Goal: Task Accomplishment & Management: Complete application form

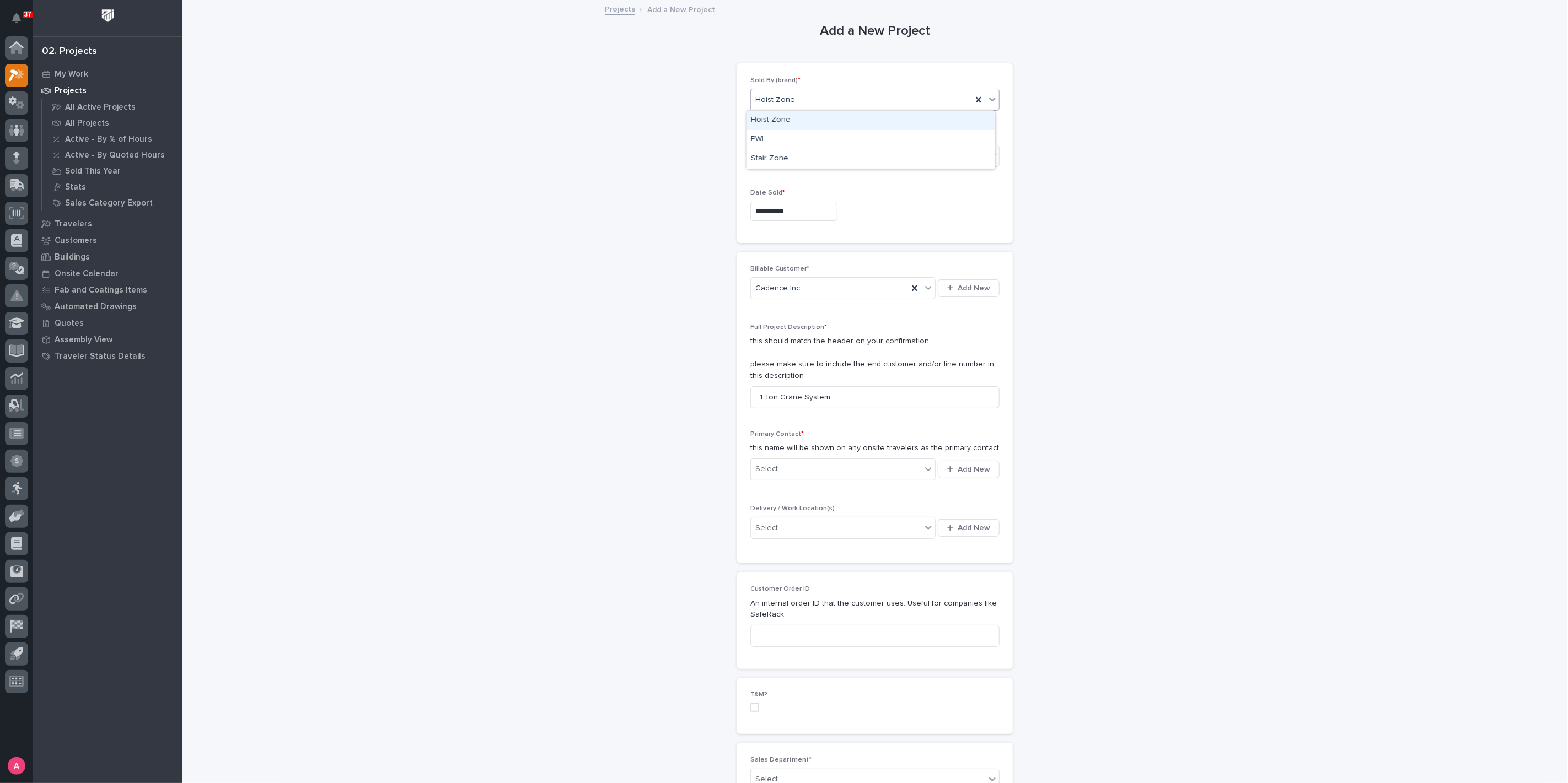
click at [800, 91] on div "Hoist Zone" at bounding box center [861, 100] width 221 height 18
click at [811, 146] on div "PWI" at bounding box center [871, 139] width 248 height 19
click at [825, 468] on div "Select..." at bounding box center [836, 470] width 171 height 18
type input "*"
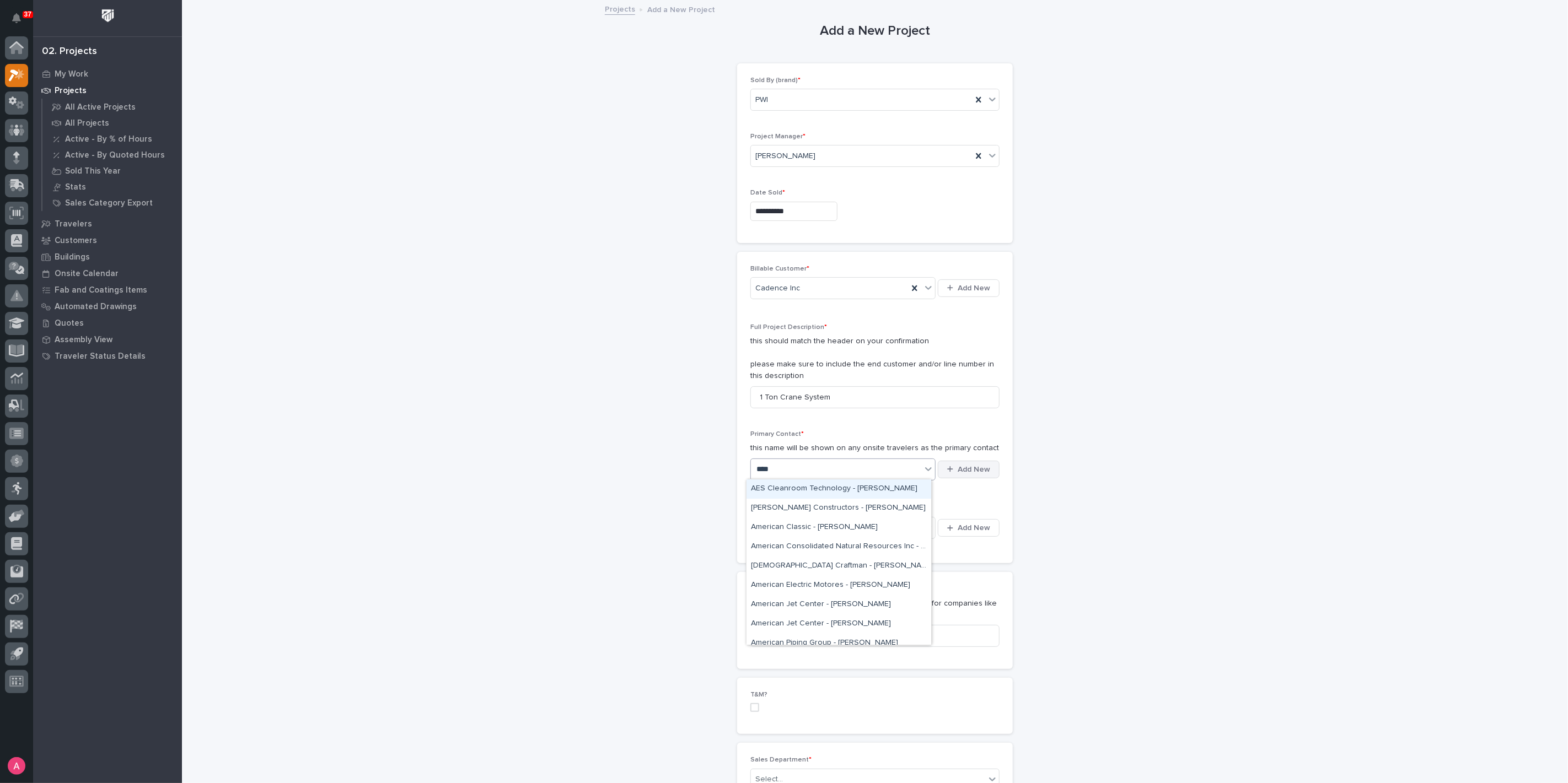
type input "****"
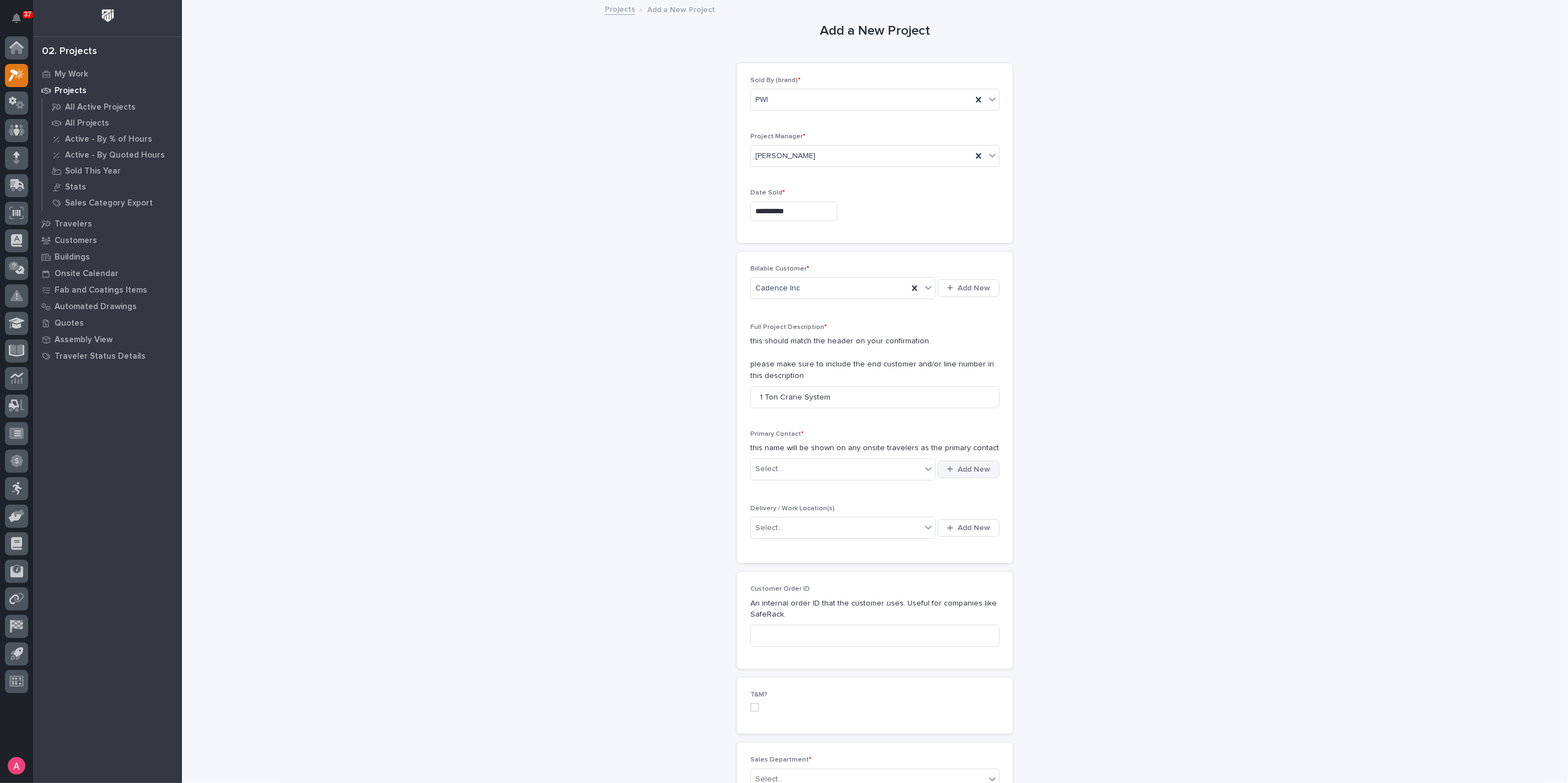
click at [958, 474] on button "Add New" at bounding box center [969, 470] width 62 height 18
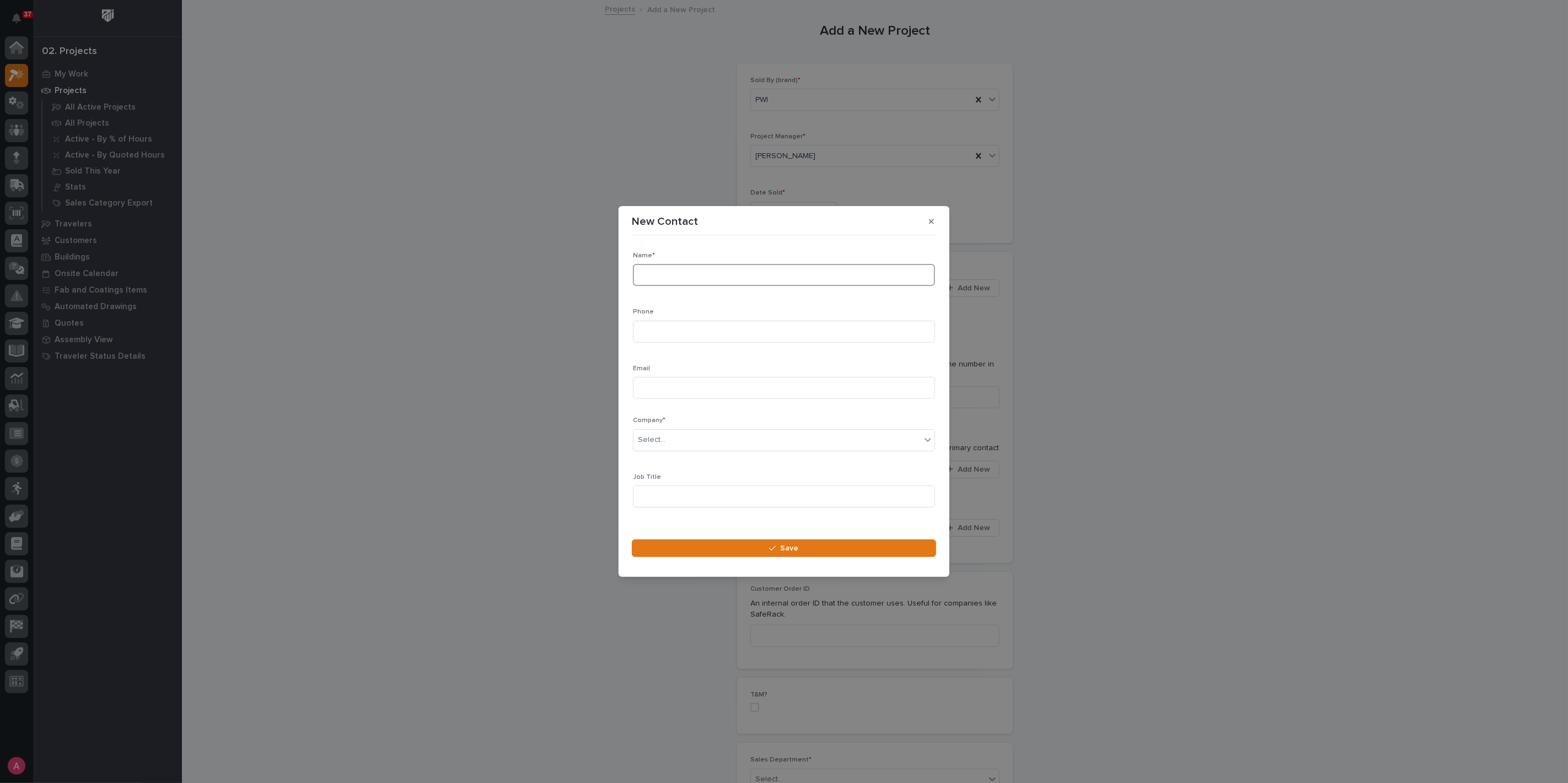
click at [699, 279] on input at bounding box center [784, 275] width 302 height 22
type input "Eric Null"
click at [678, 391] on input at bounding box center [784, 388] width 302 height 22
paste input "eric.null@cadenceinc.com"
type input "eric.null@cadenceinc.com"
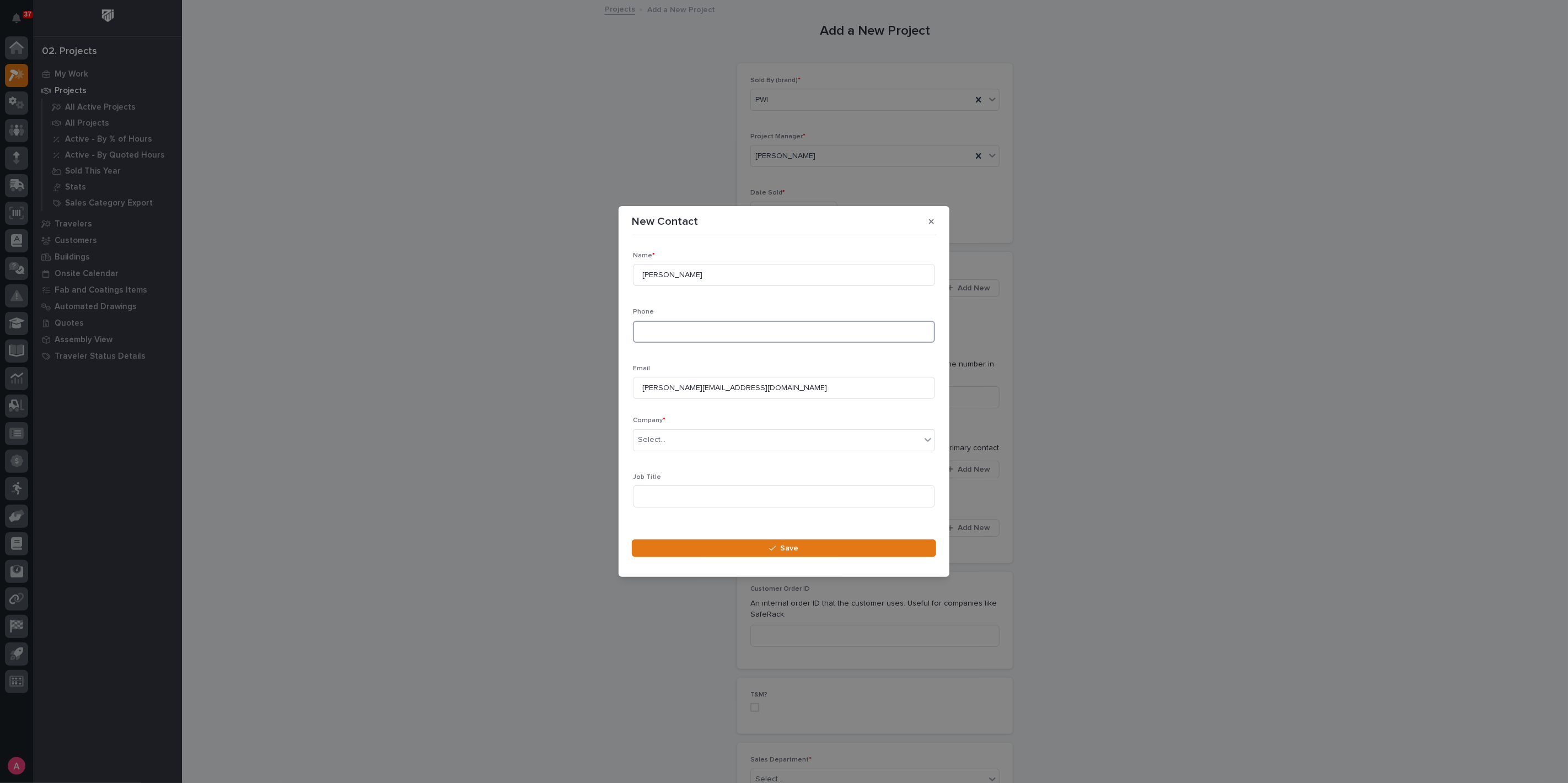
click at [709, 331] on input at bounding box center [784, 332] width 302 height 22
paste input "540-248-2200 x4511"
type input "540-248-2200 x4511"
click at [723, 436] on div "Select..." at bounding box center [777, 440] width 287 height 18
type input "****"
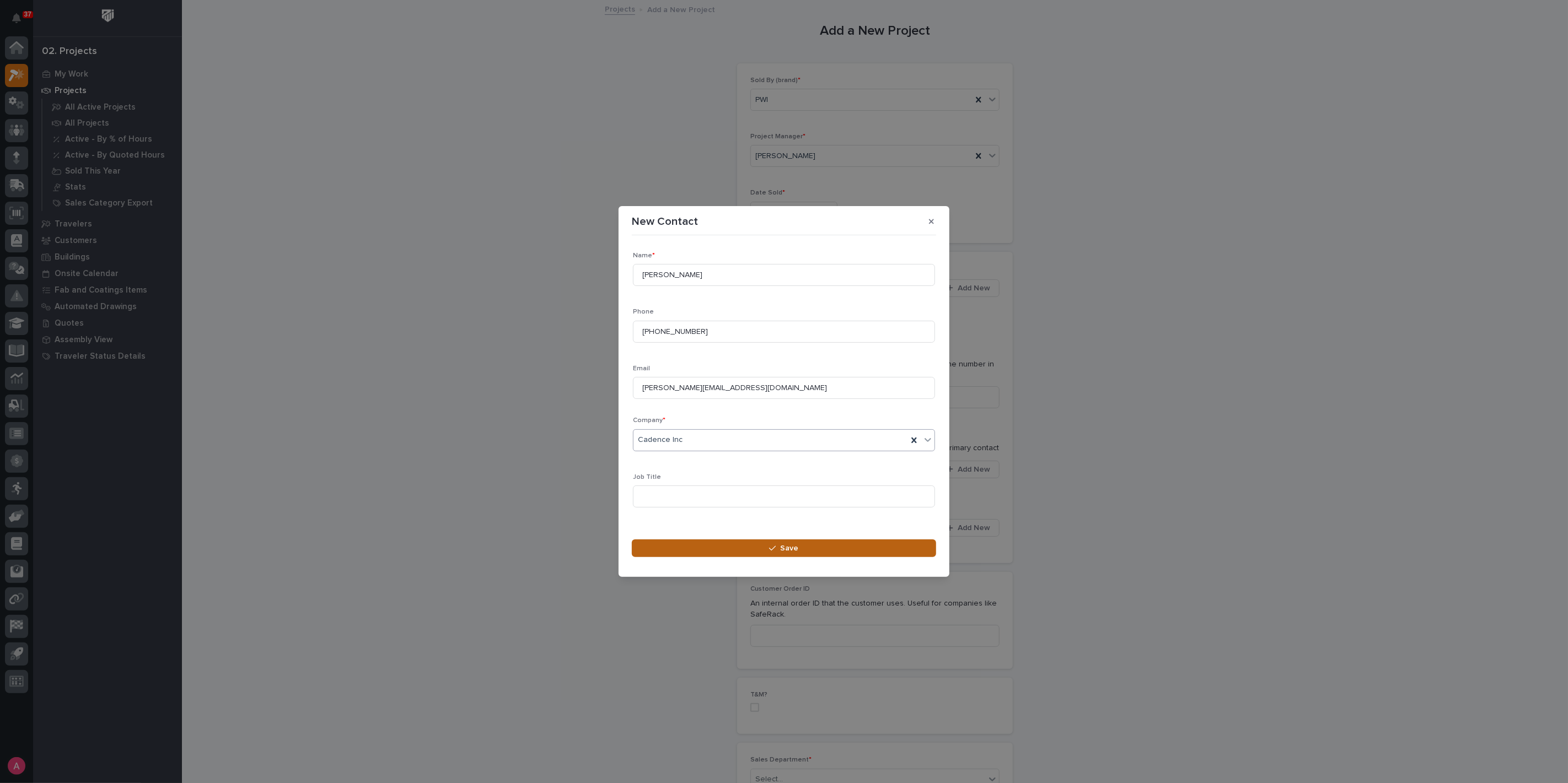
click at [775, 553] on button "Save" at bounding box center [784, 548] width 304 height 18
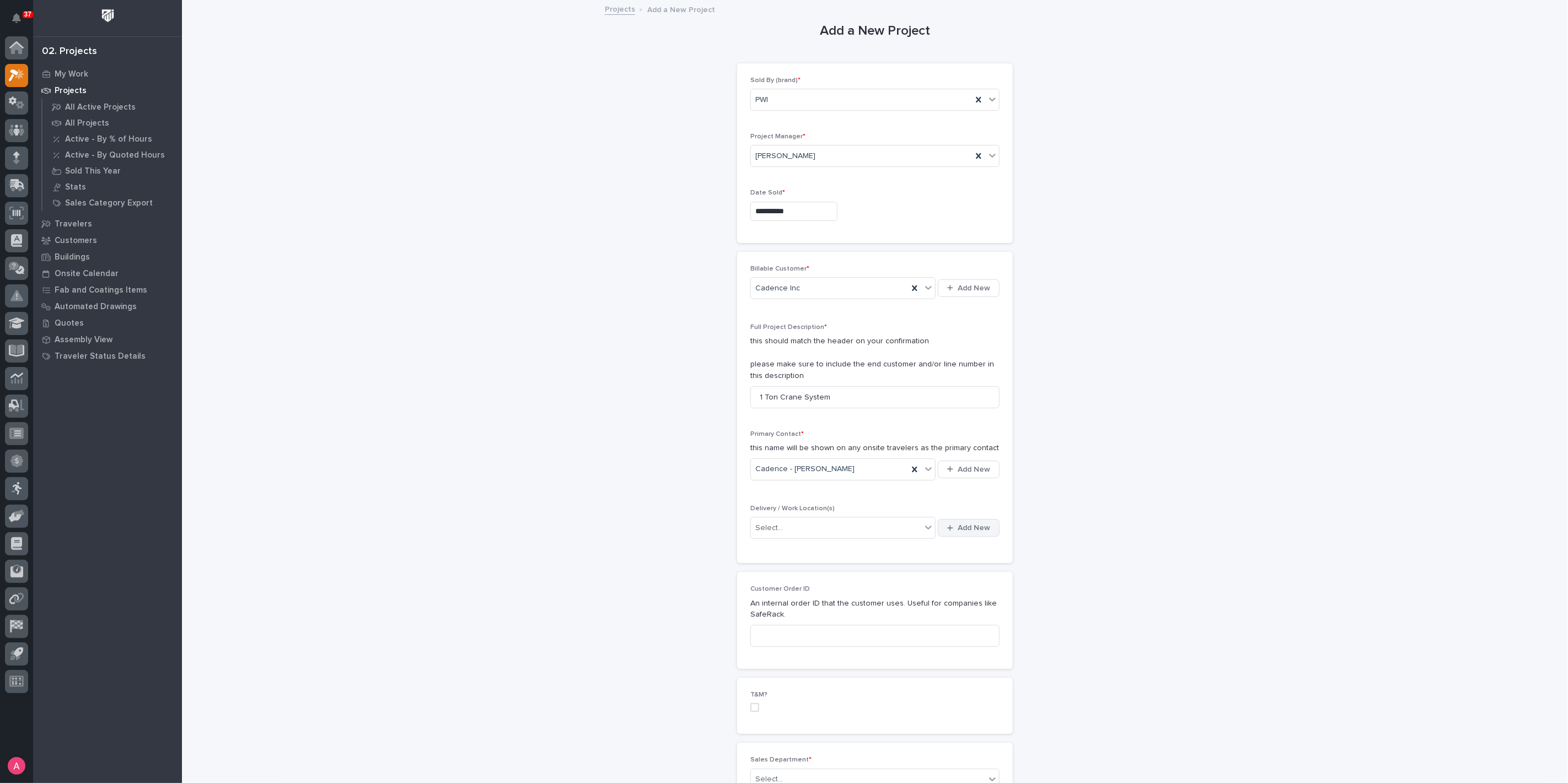
click at [964, 527] on span "Add New" at bounding box center [974, 528] width 33 height 10
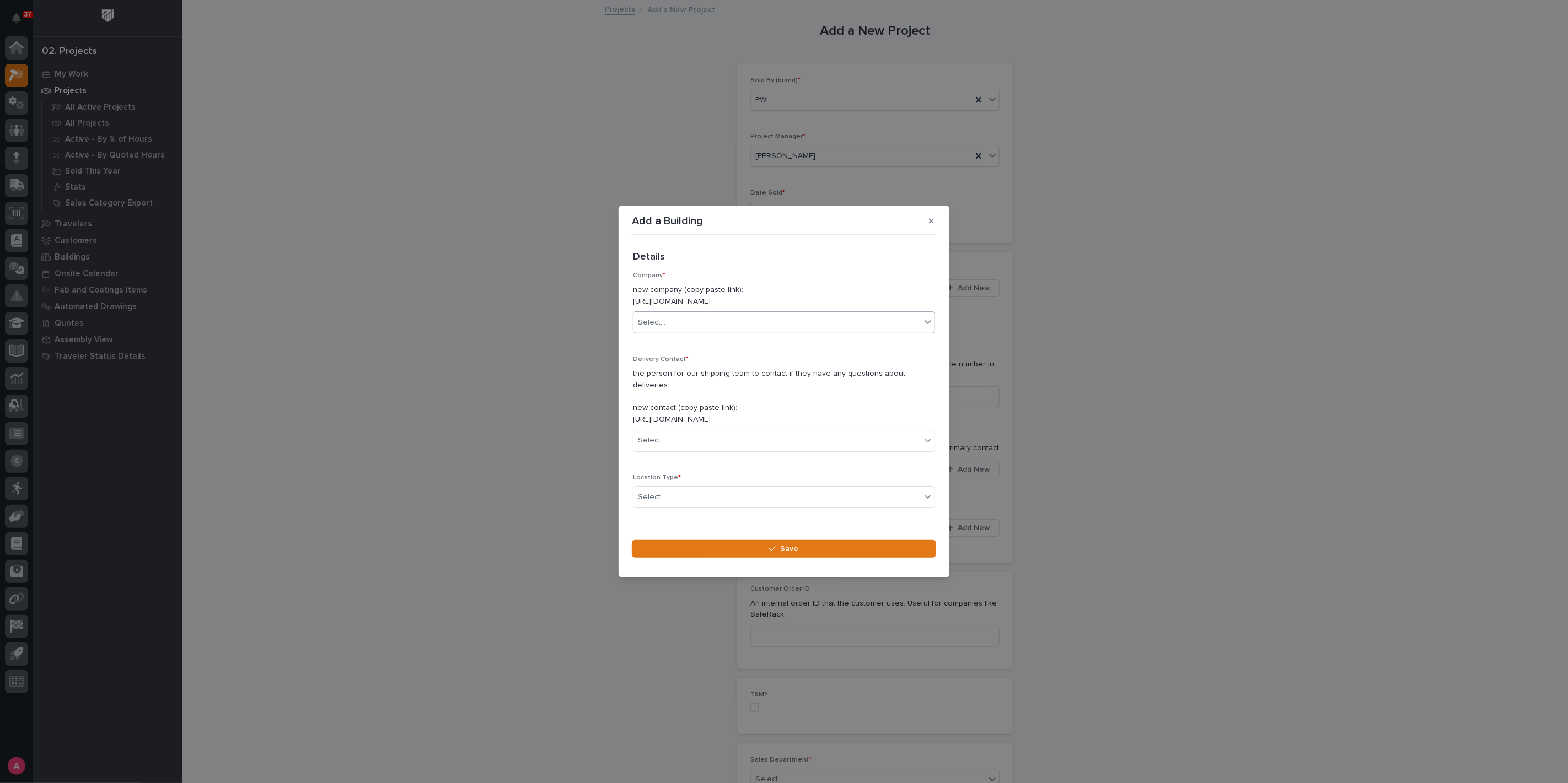
click at [726, 328] on div "Select..." at bounding box center [777, 323] width 287 height 18
type input "*****"
type input "*******"
type input "**"
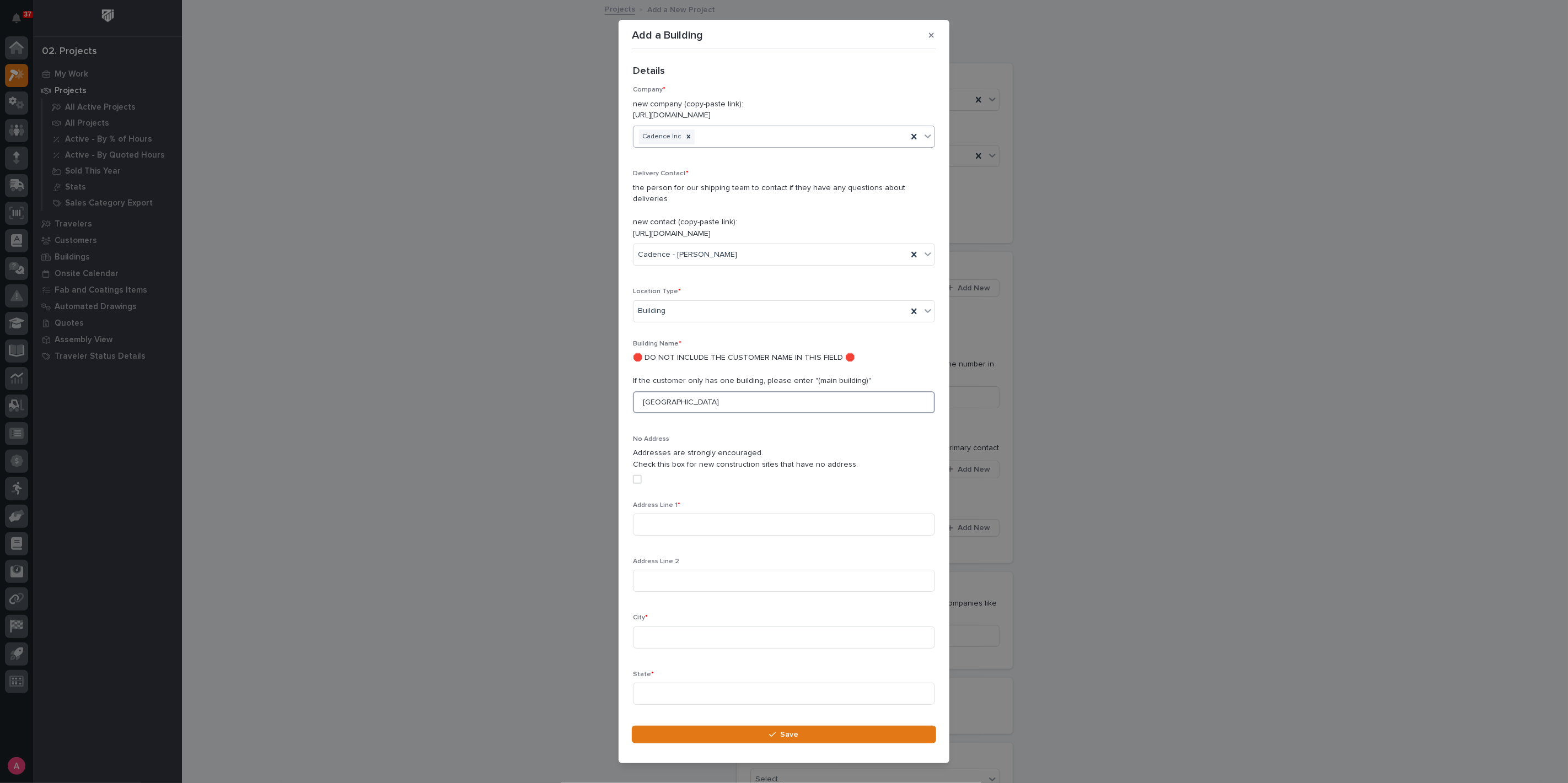
type input "Main Building"
type input "9 Technology Dr,"
type input "Staunton"
type input "VA"
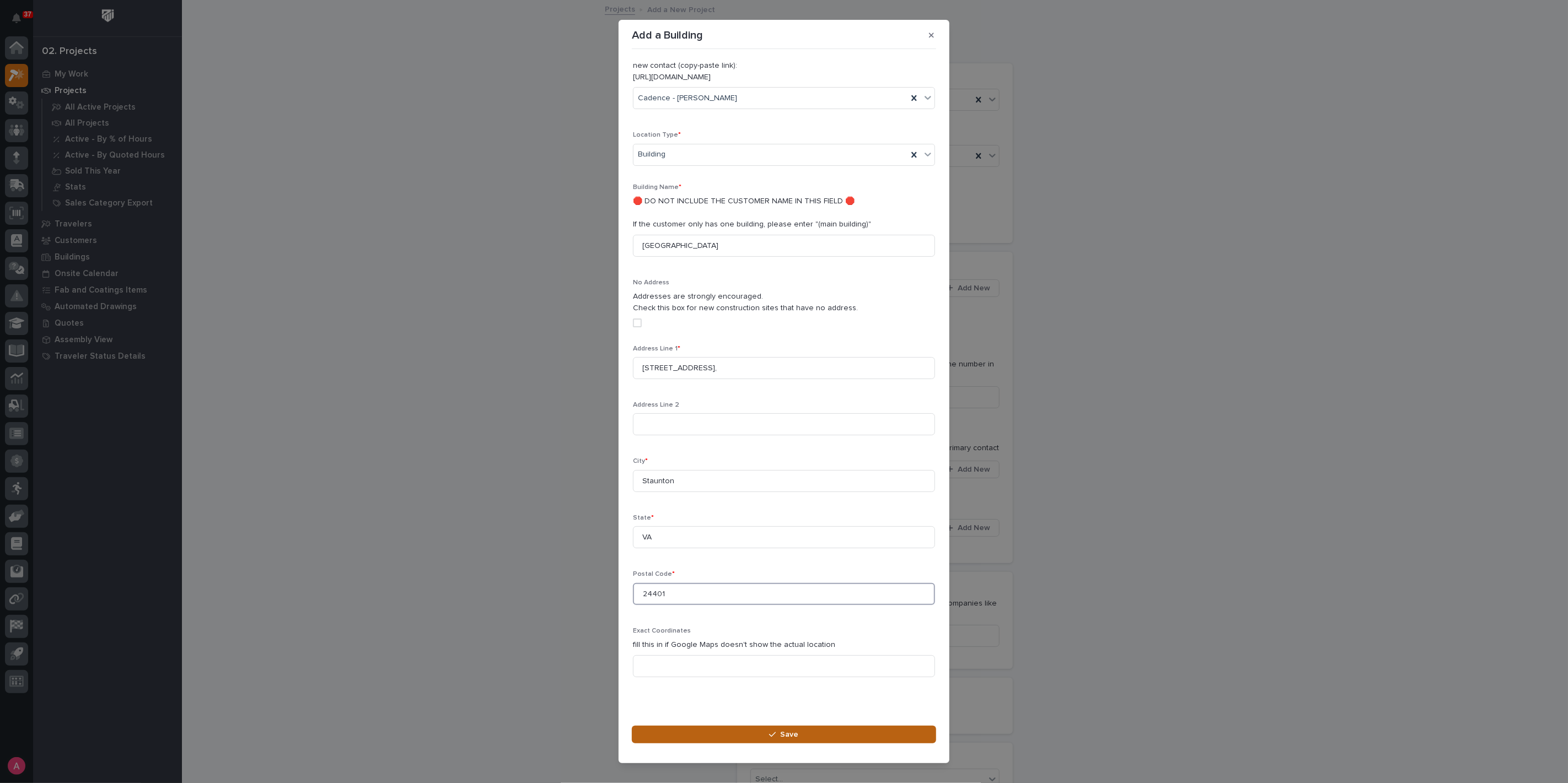
type input "24401"
click at [806, 737] on button "Save" at bounding box center [784, 734] width 304 height 18
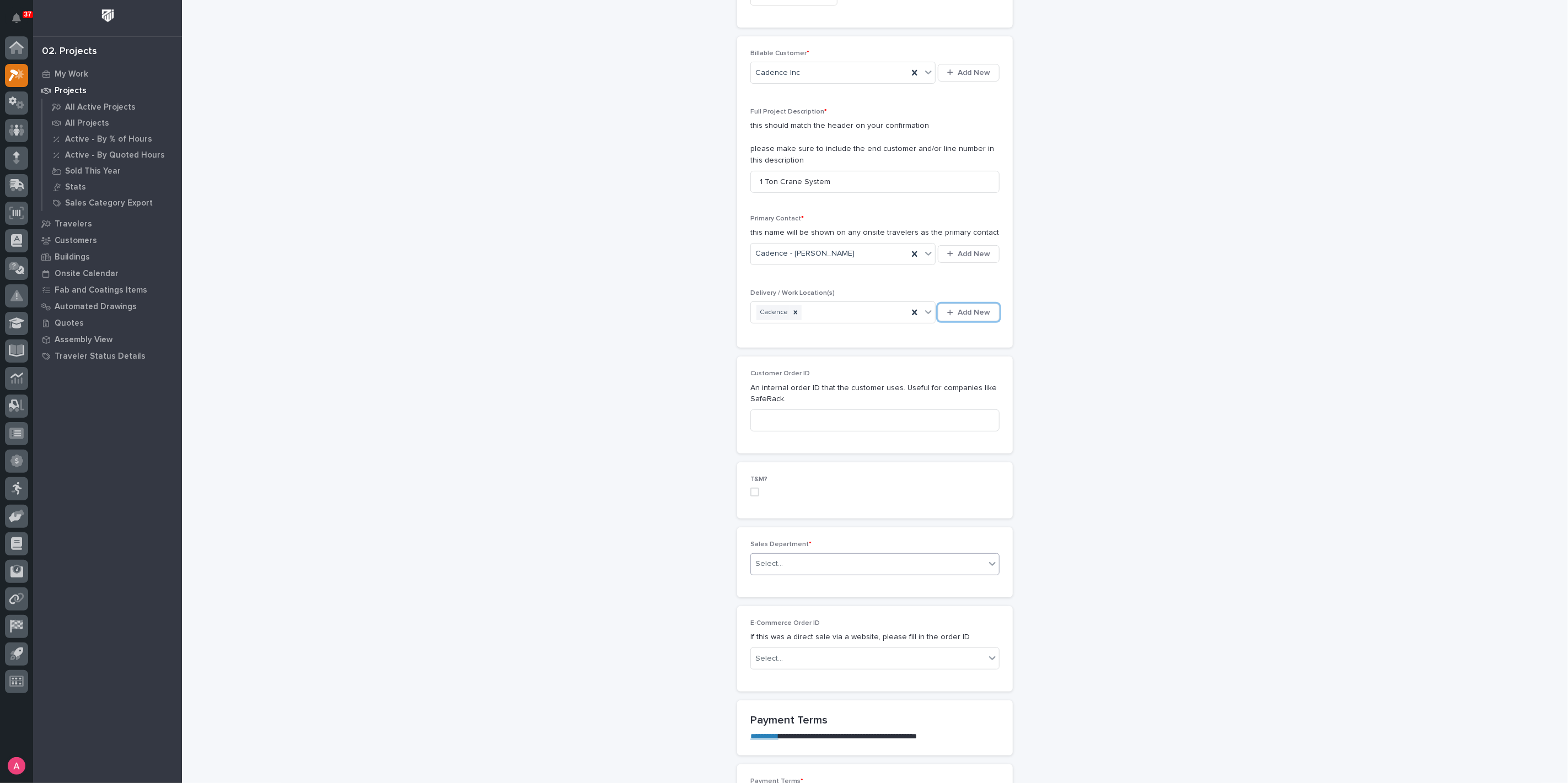
scroll to position [306, 0]
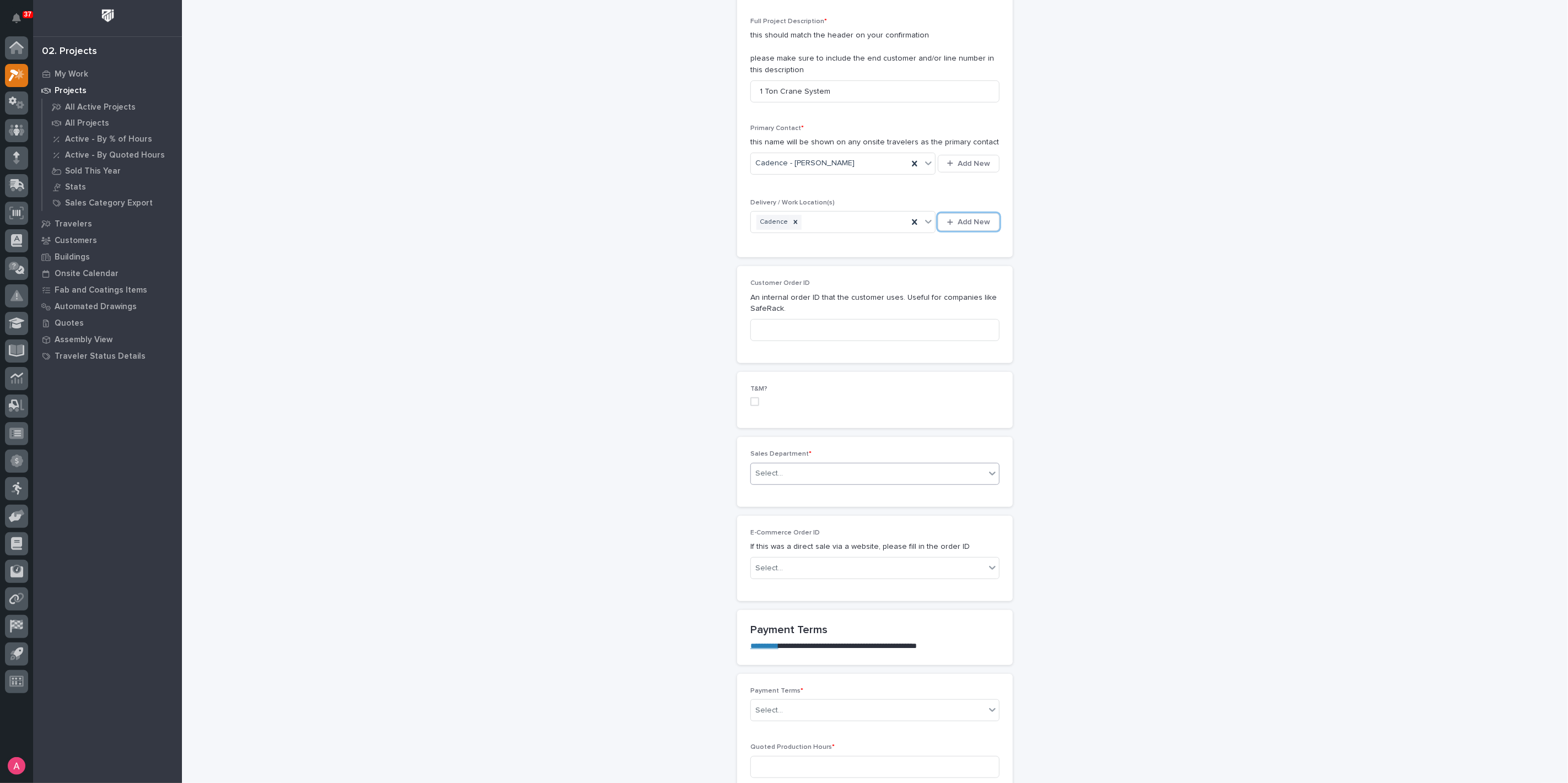
click at [823, 472] on div "Select..." at bounding box center [868, 474] width 234 height 18
click at [811, 492] on div "National Sales" at bounding box center [871, 492] width 248 height 19
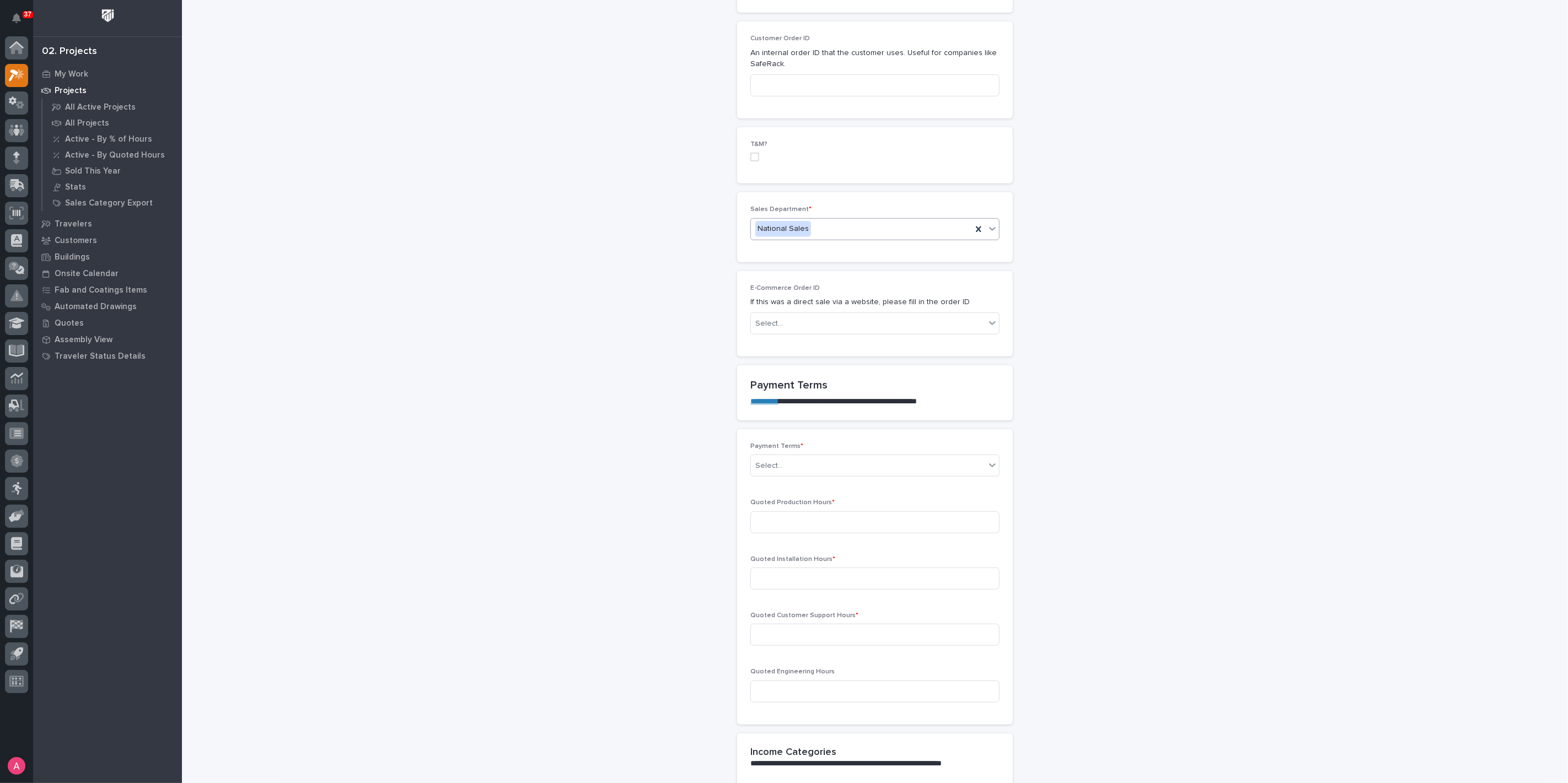
scroll to position [551, 0]
click at [821, 464] on div "Select..." at bounding box center [868, 466] width 234 height 18
click at [817, 522] on div "35/65" at bounding box center [871, 522] width 248 height 19
click at [817, 525] on input at bounding box center [875, 522] width 249 height 22
click at [859, 527] on input at bounding box center [875, 522] width 249 height 22
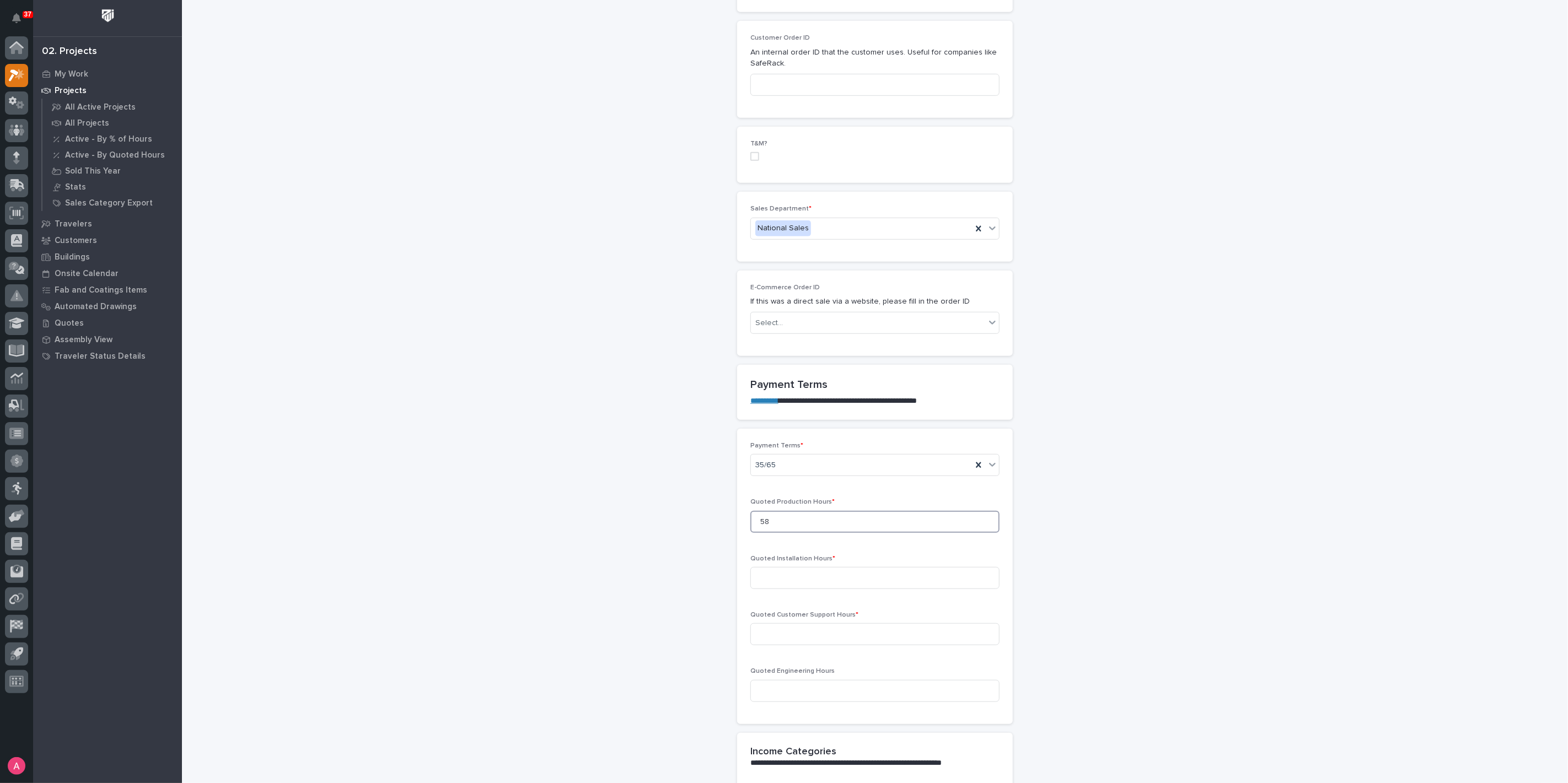
type input "58"
type input "120"
click at [894, 631] on input at bounding box center [875, 635] width 249 height 22
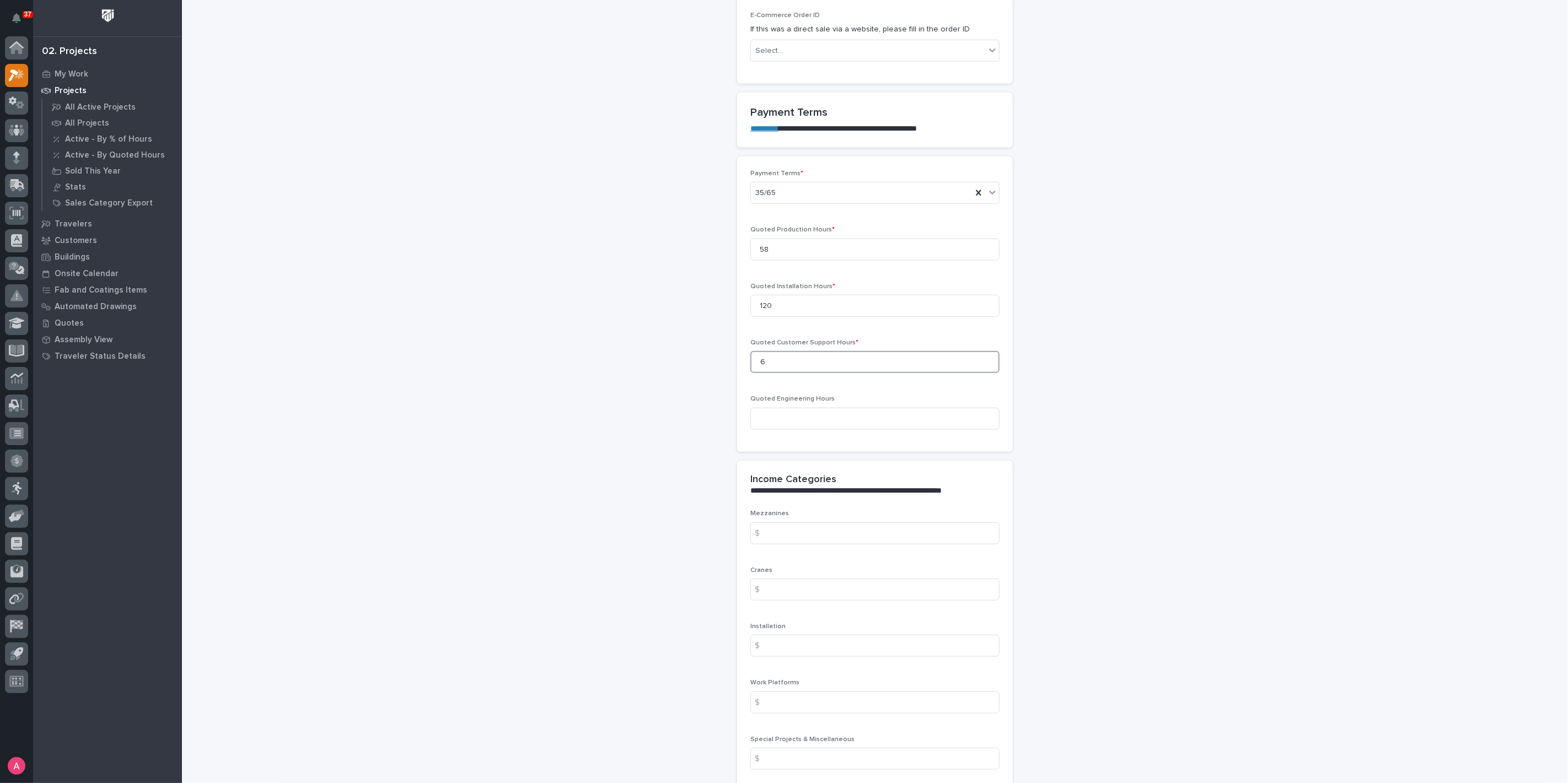
scroll to position [918, 0]
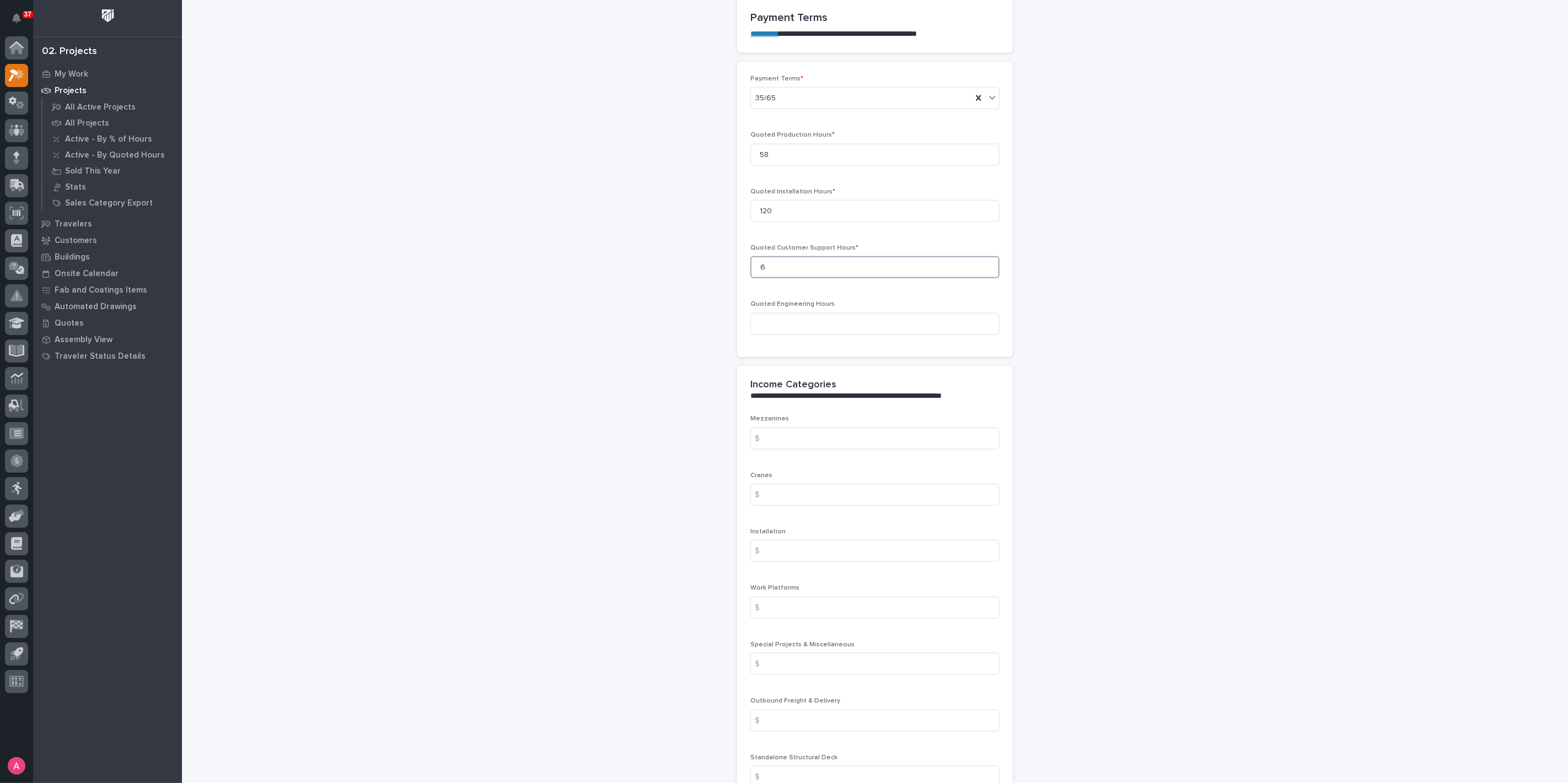
type input "6"
click at [835, 484] on input at bounding box center [875, 495] width 249 height 22
type input "24553"
type input "20466"
click at [787, 704] on div "Outbound Freight & Delivery $" at bounding box center [875, 719] width 249 height 43
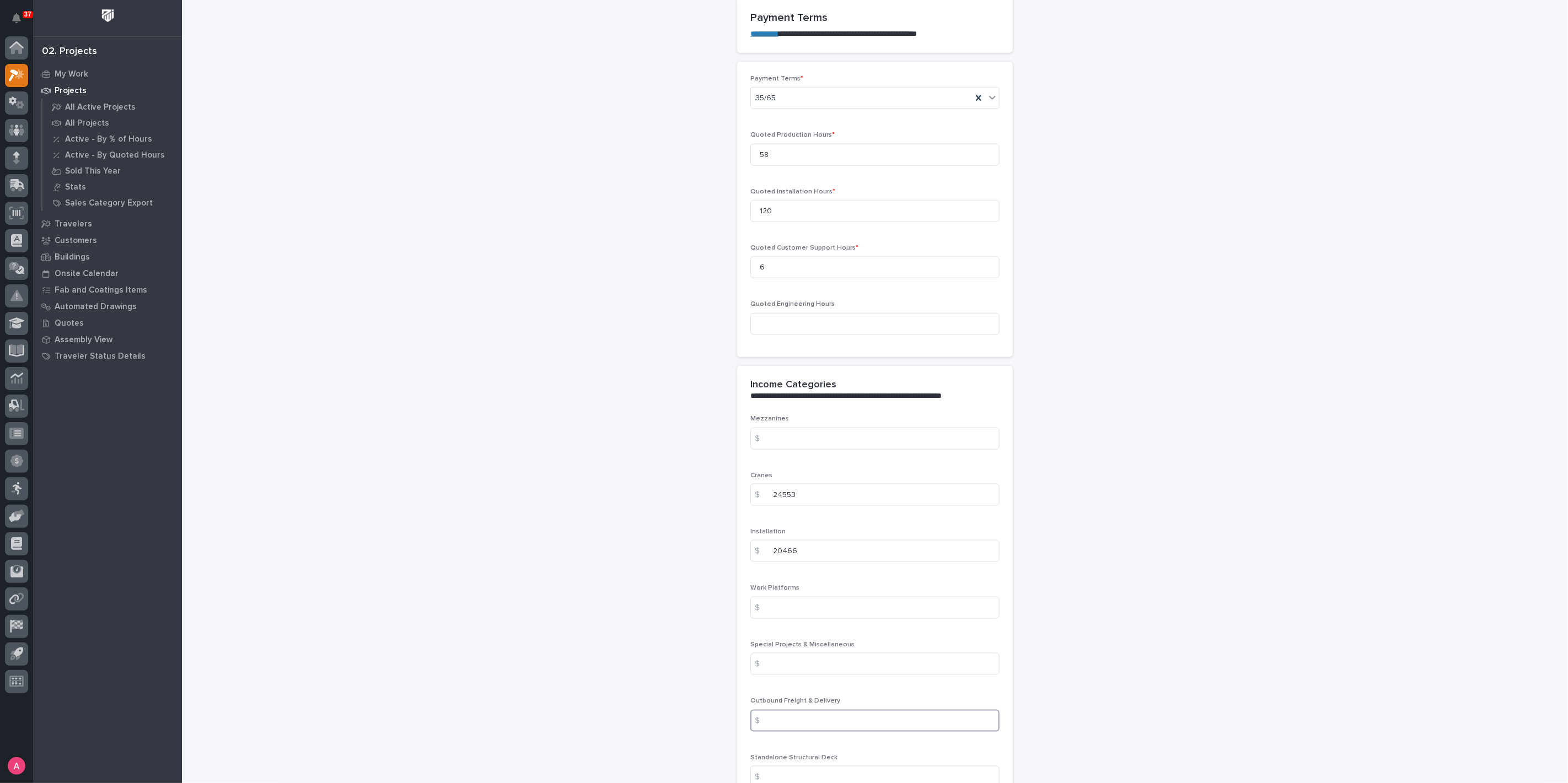
click at [794, 710] on input at bounding box center [875, 721] width 249 height 22
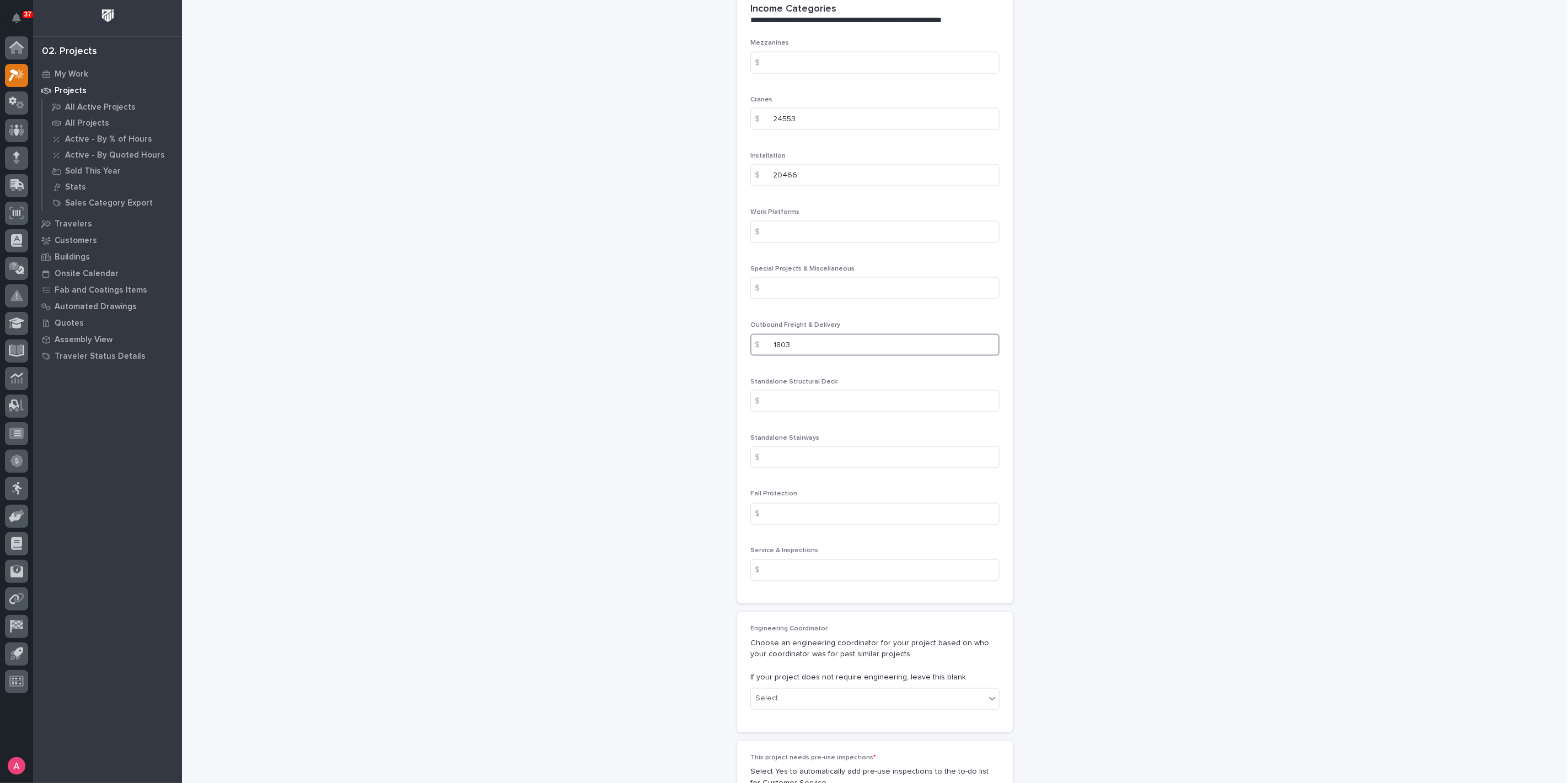
scroll to position [1347, 0]
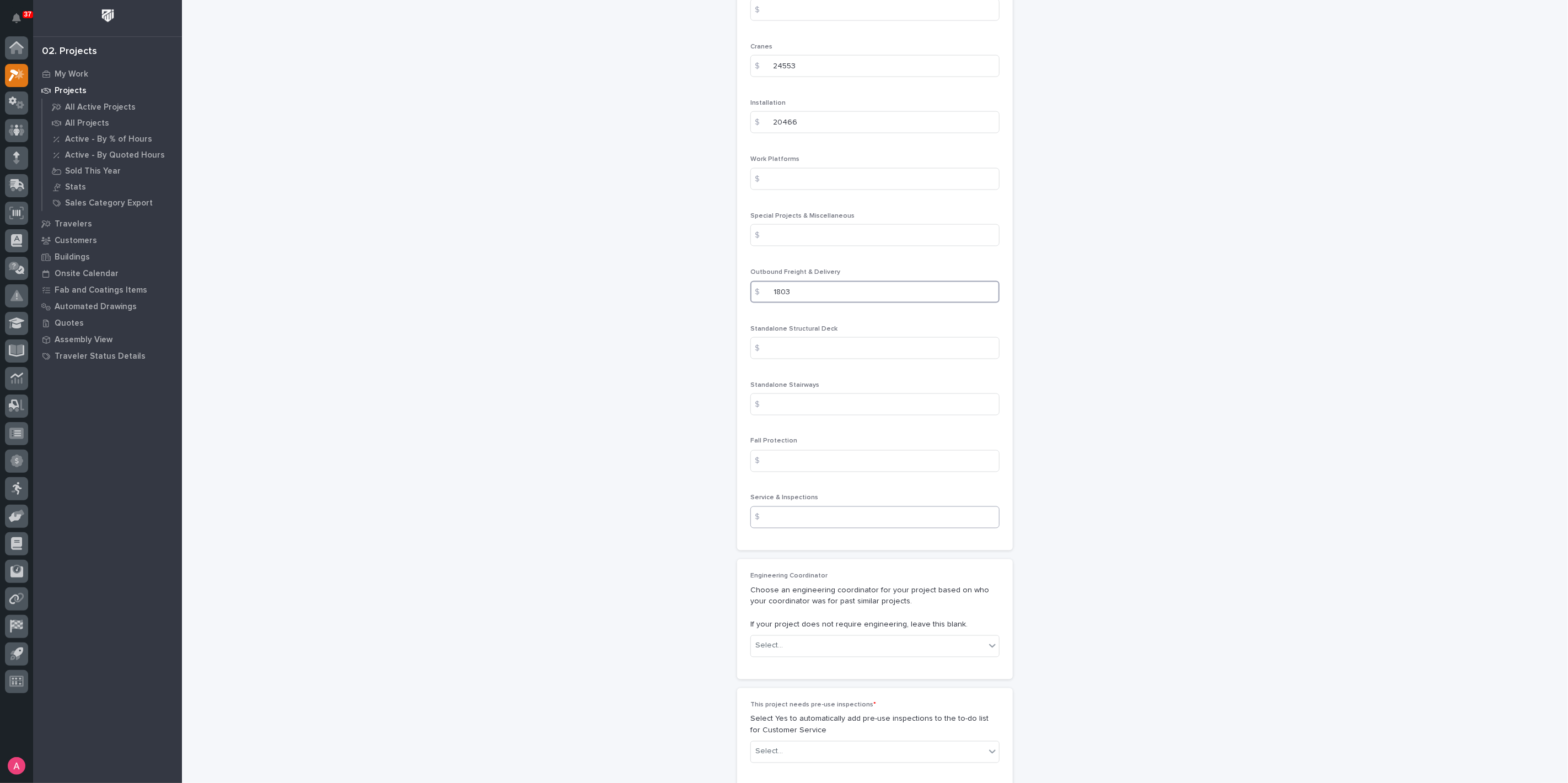
type input "1803"
click at [806, 508] on input at bounding box center [875, 517] width 249 height 22
type input "1740"
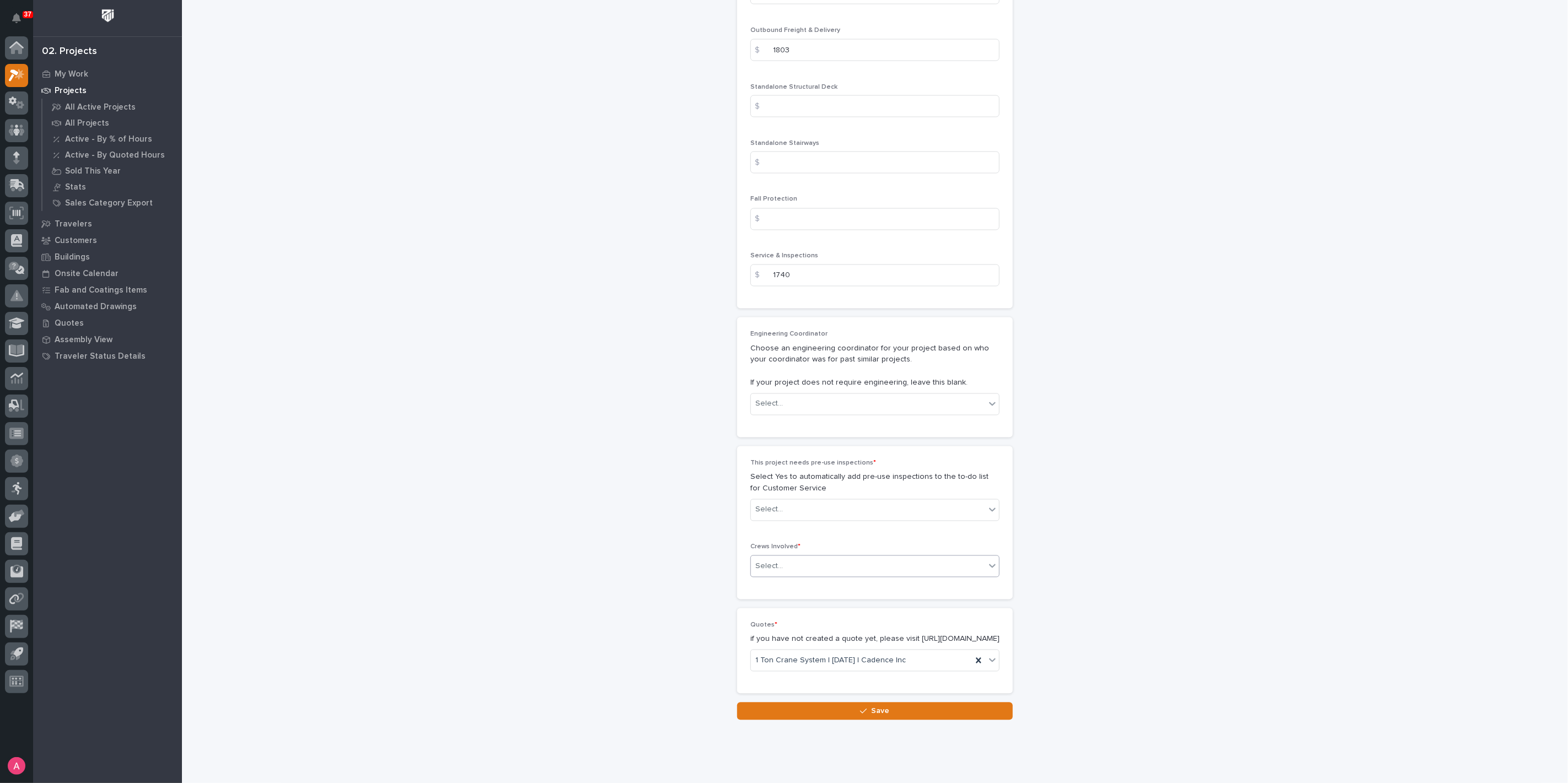
scroll to position [1592, 0]
click at [812, 498] on div "Select..." at bounding box center [868, 508] width 234 height 18
click at [796, 519] on div "Yes" at bounding box center [871, 524] width 248 height 19
click at [799, 560] on div "Select..." at bounding box center [868, 564] width 234 height 18
click at [797, 582] on div "Production" at bounding box center [871, 580] width 248 height 19
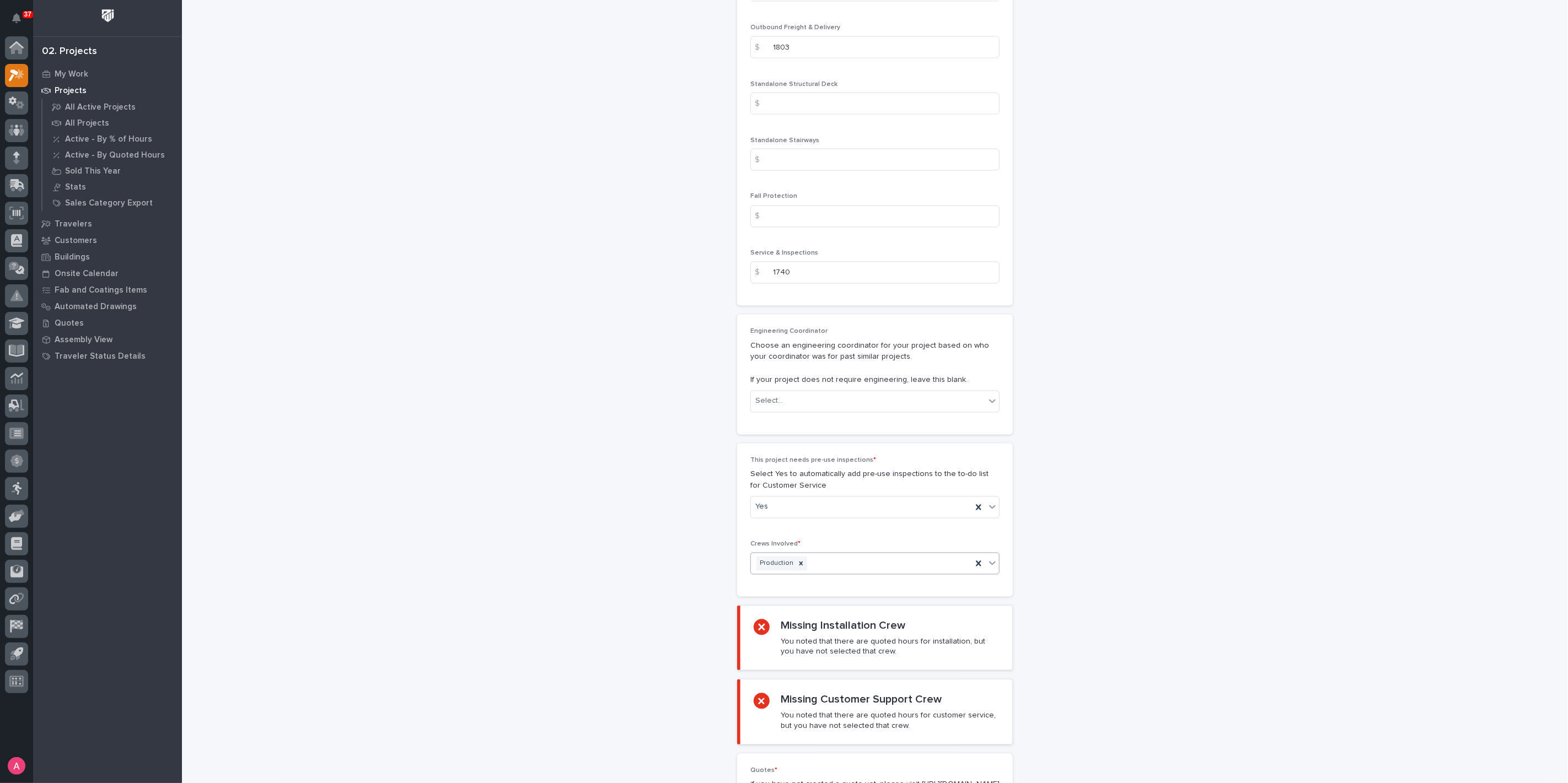
click at [823, 555] on div "Production" at bounding box center [861, 564] width 221 height 19
click at [833, 575] on div "Installation" at bounding box center [871, 580] width 248 height 19
click at [909, 556] on div "Production Installation" at bounding box center [861, 564] width 221 height 19
click at [883, 579] on div "Customer Support" at bounding box center [871, 580] width 248 height 19
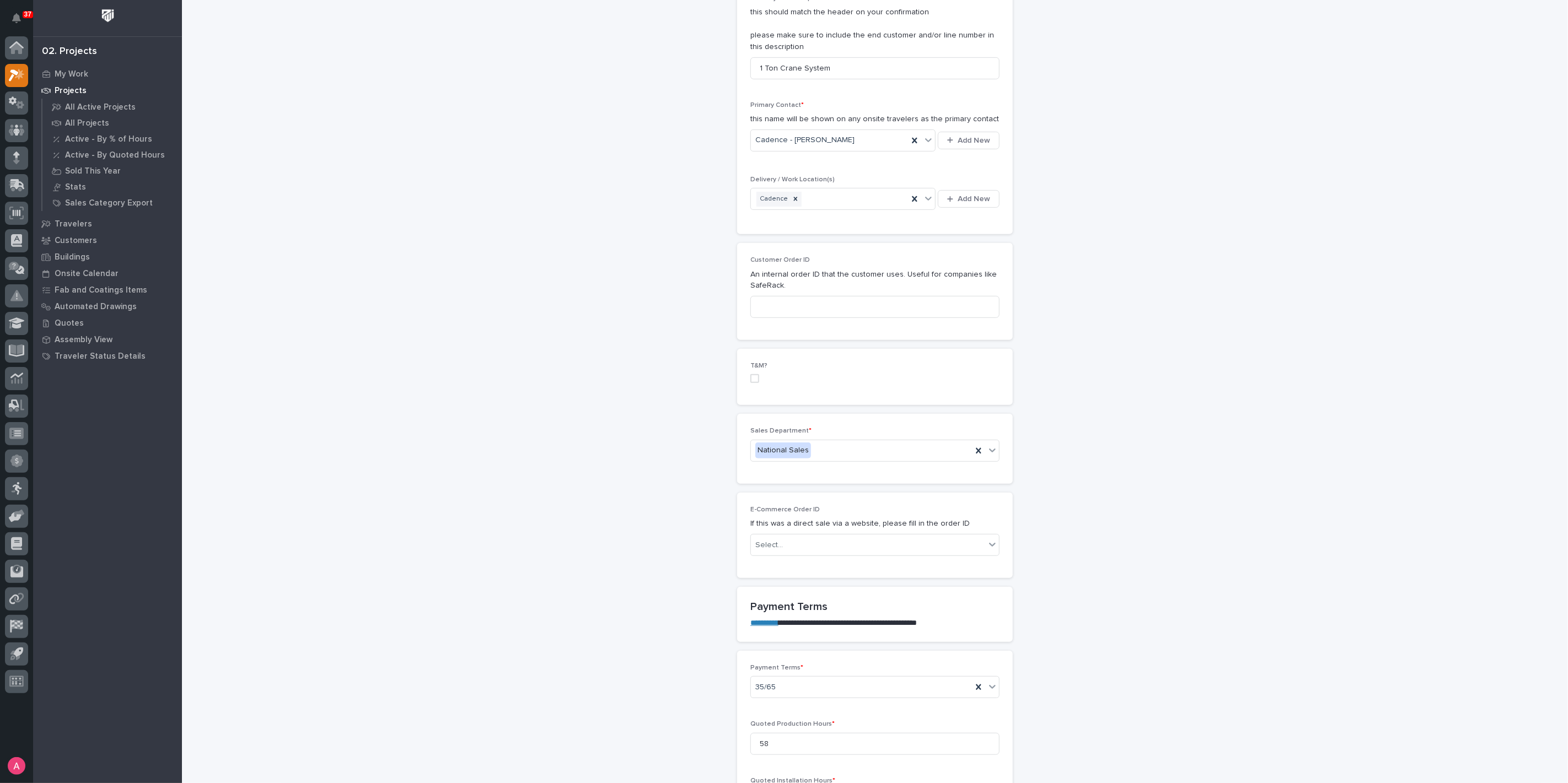
scroll to position [1727, 0]
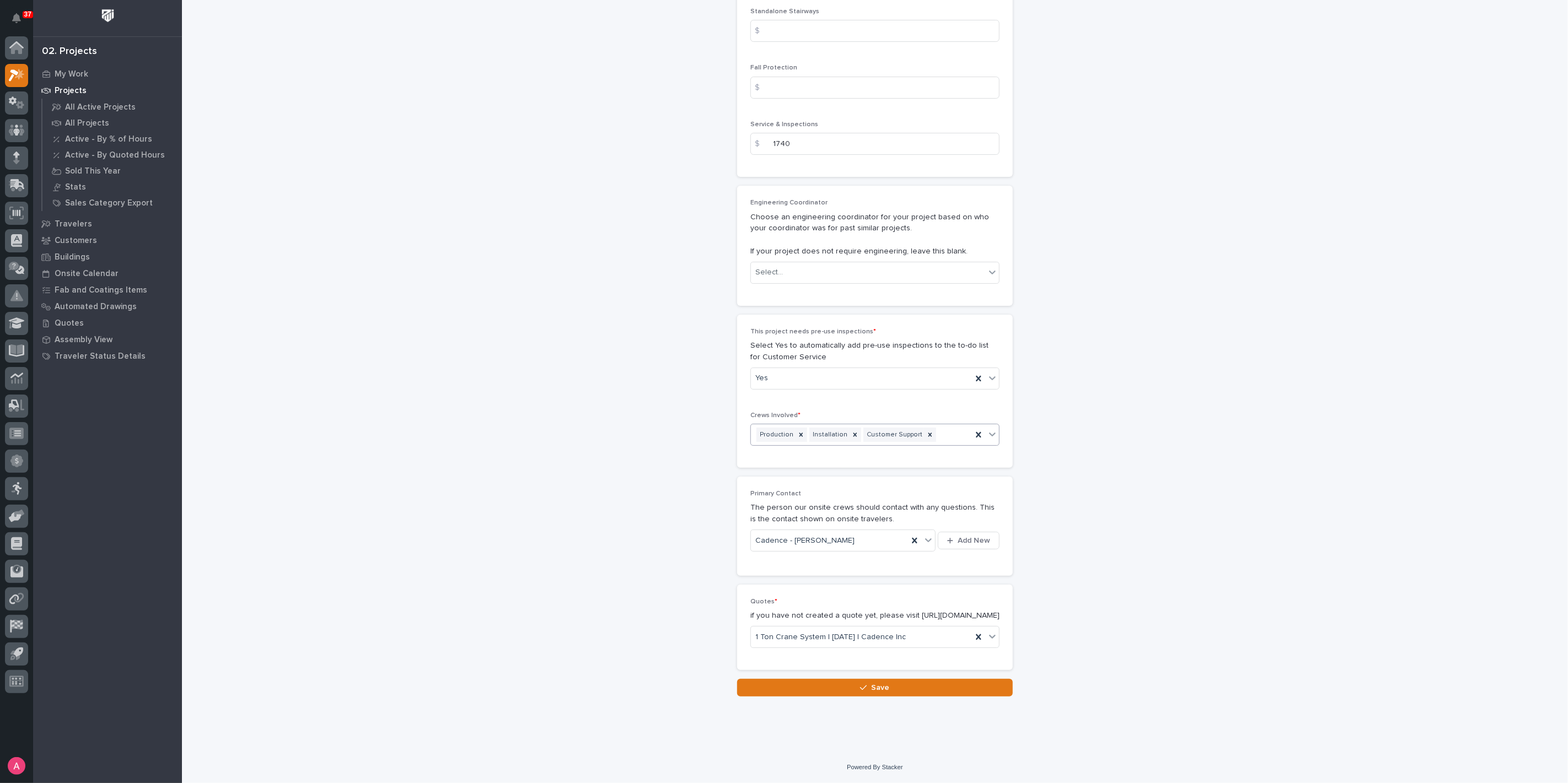
click at [902, 689] on button "Save" at bounding box center [875, 687] width 276 height 18
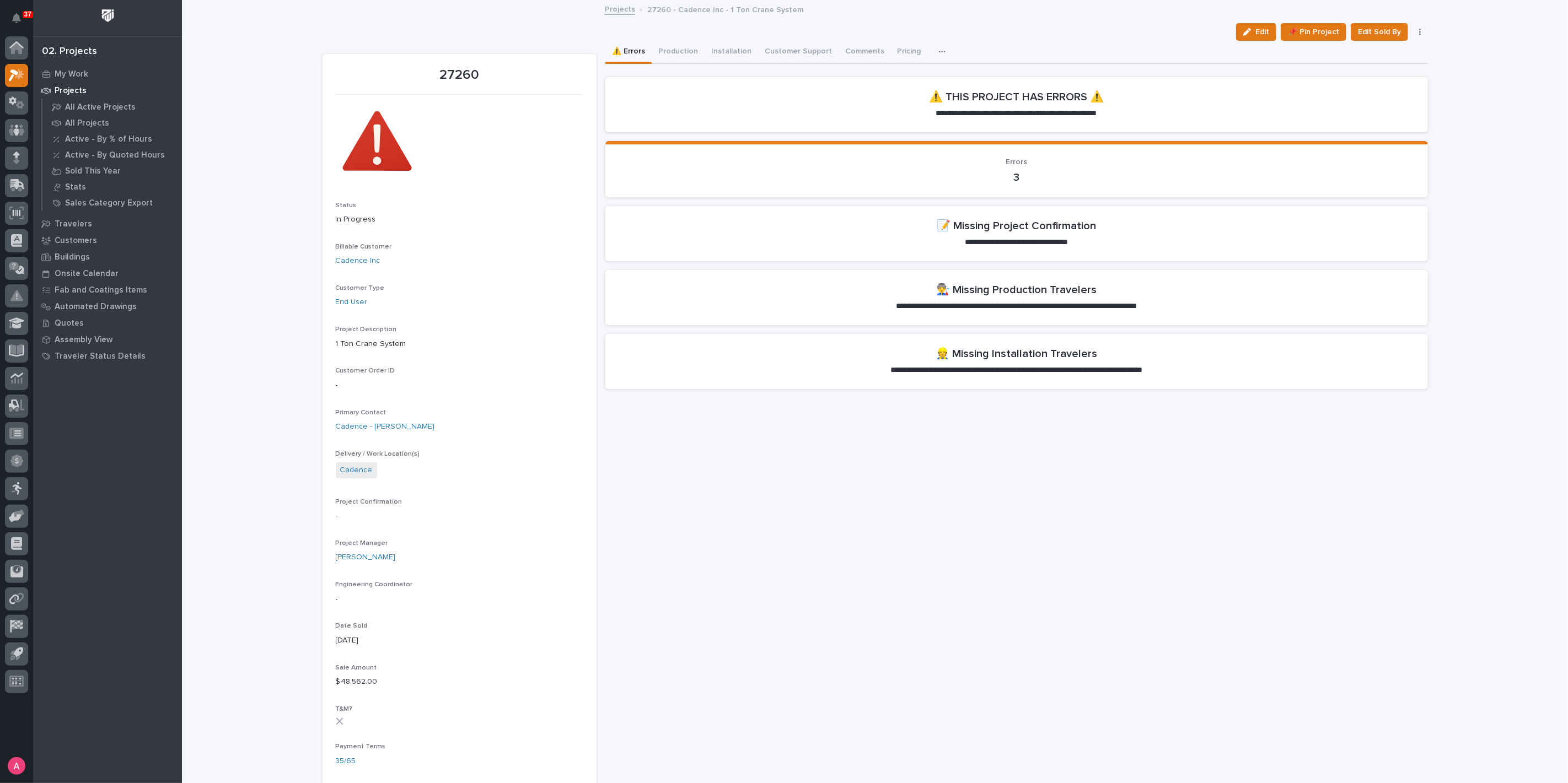
drag, startPoint x: 1254, startPoint y: 30, endPoint x: 695, endPoint y: 271, distance: 608.7
click at [1254, 30] on div "button" at bounding box center [1249, 32] width 12 height 8
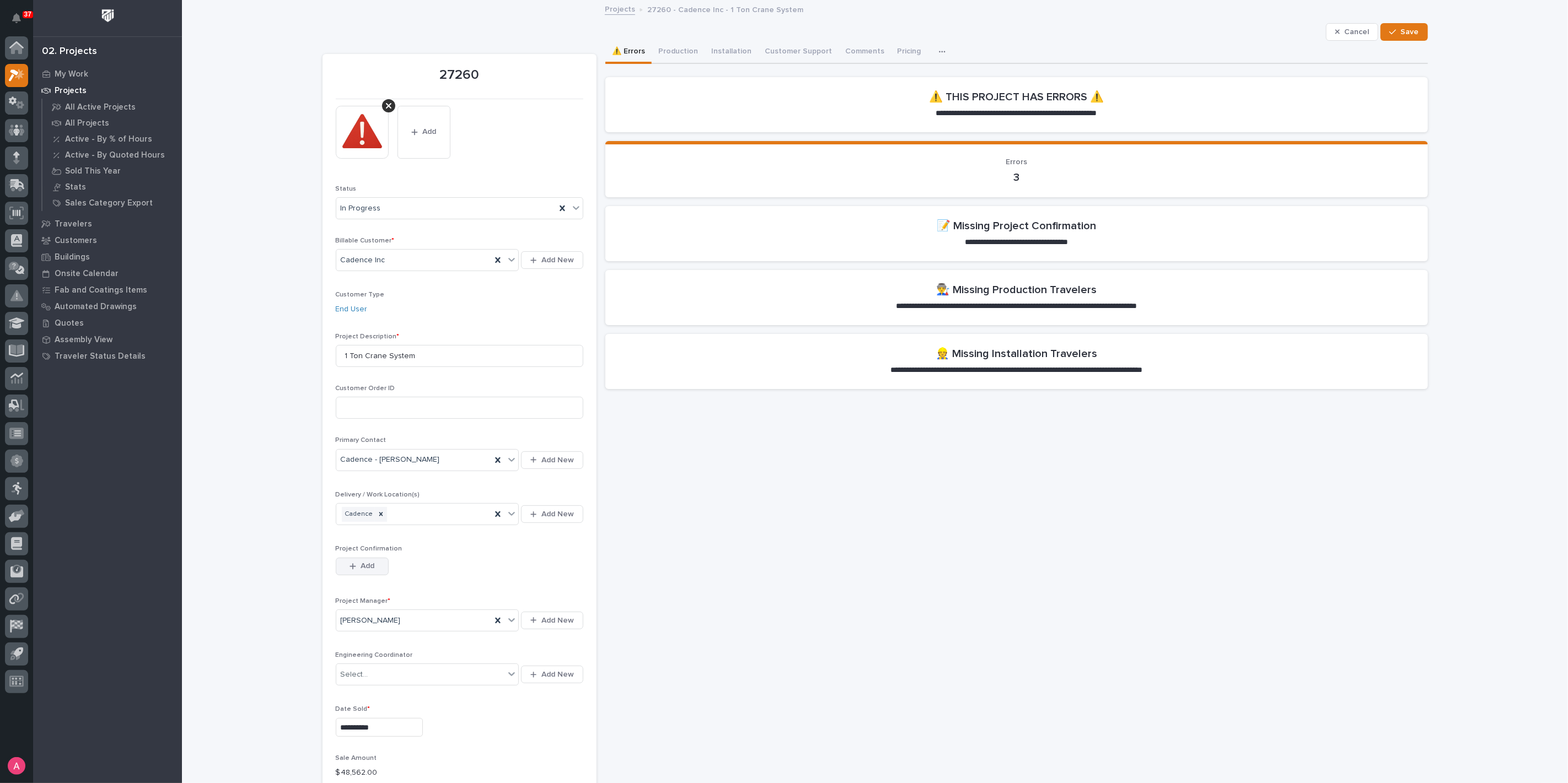
click at [360, 571] on button "Add" at bounding box center [362, 567] width 53 height 18
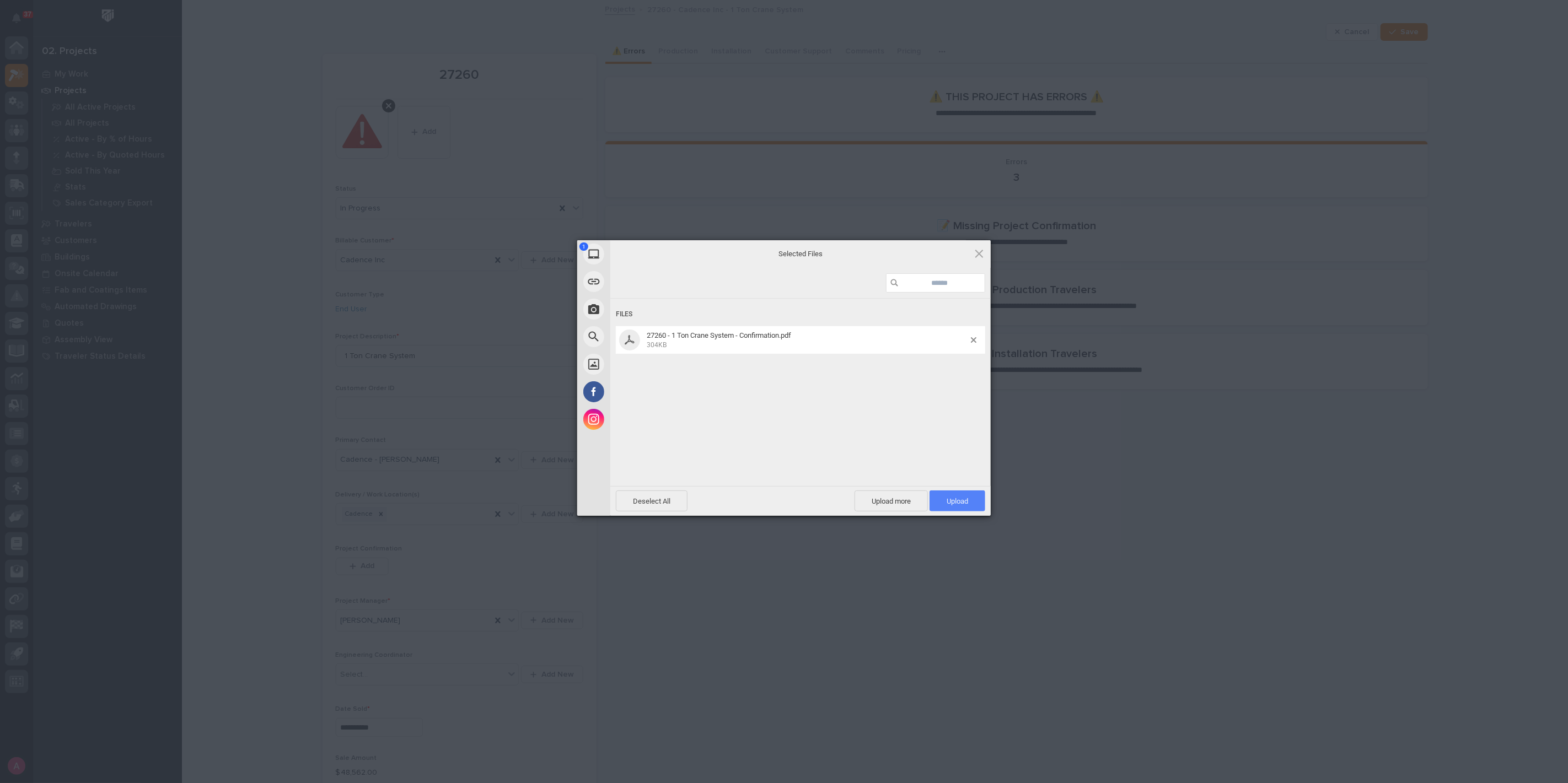
click at [953, 493] on span "Upload 1" at bounding box center [957, 501] width 56 height 21
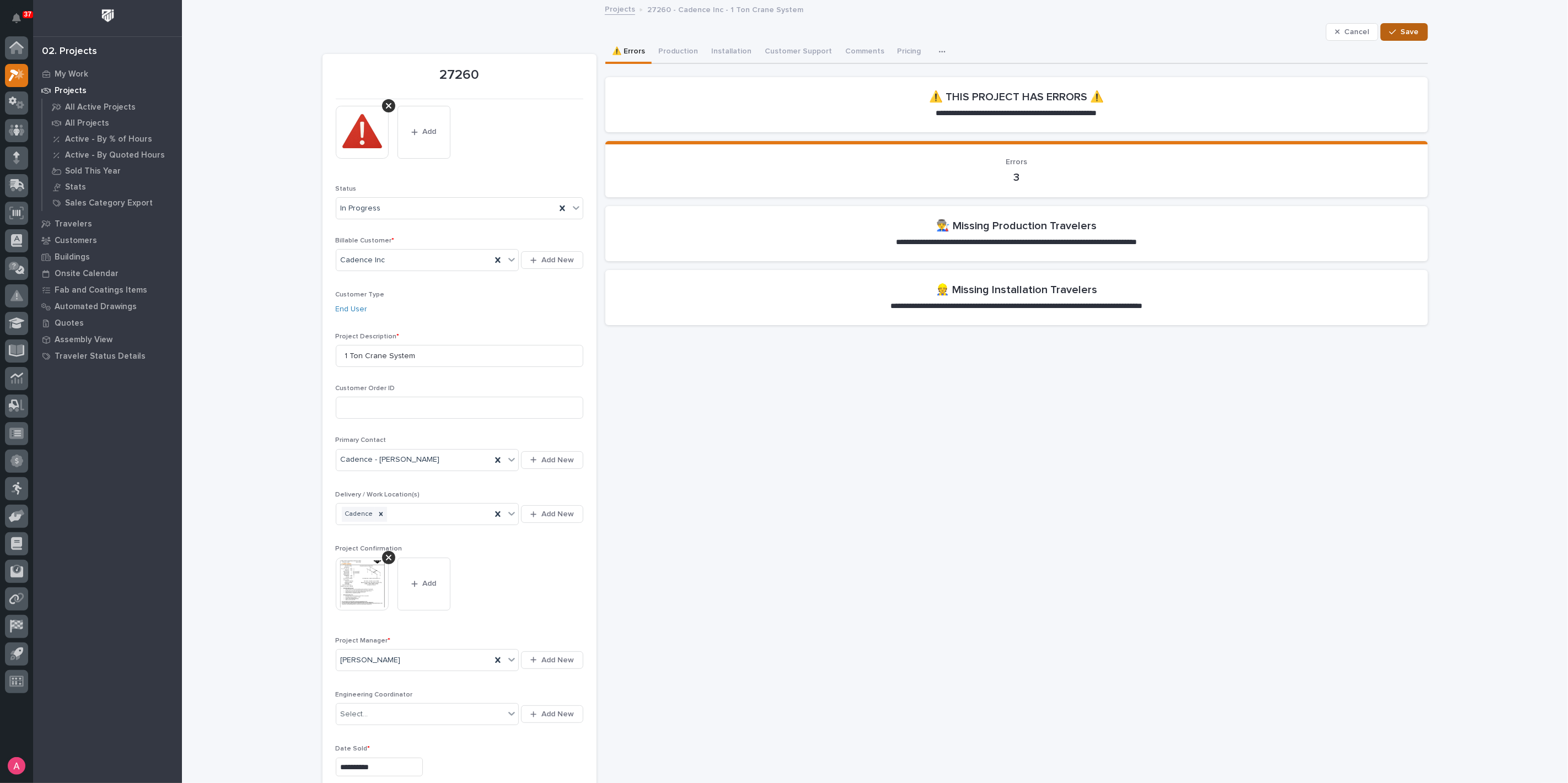
click at [1405, 31] on span "Save" at bounding box center [1411, 31] width 18 height 10
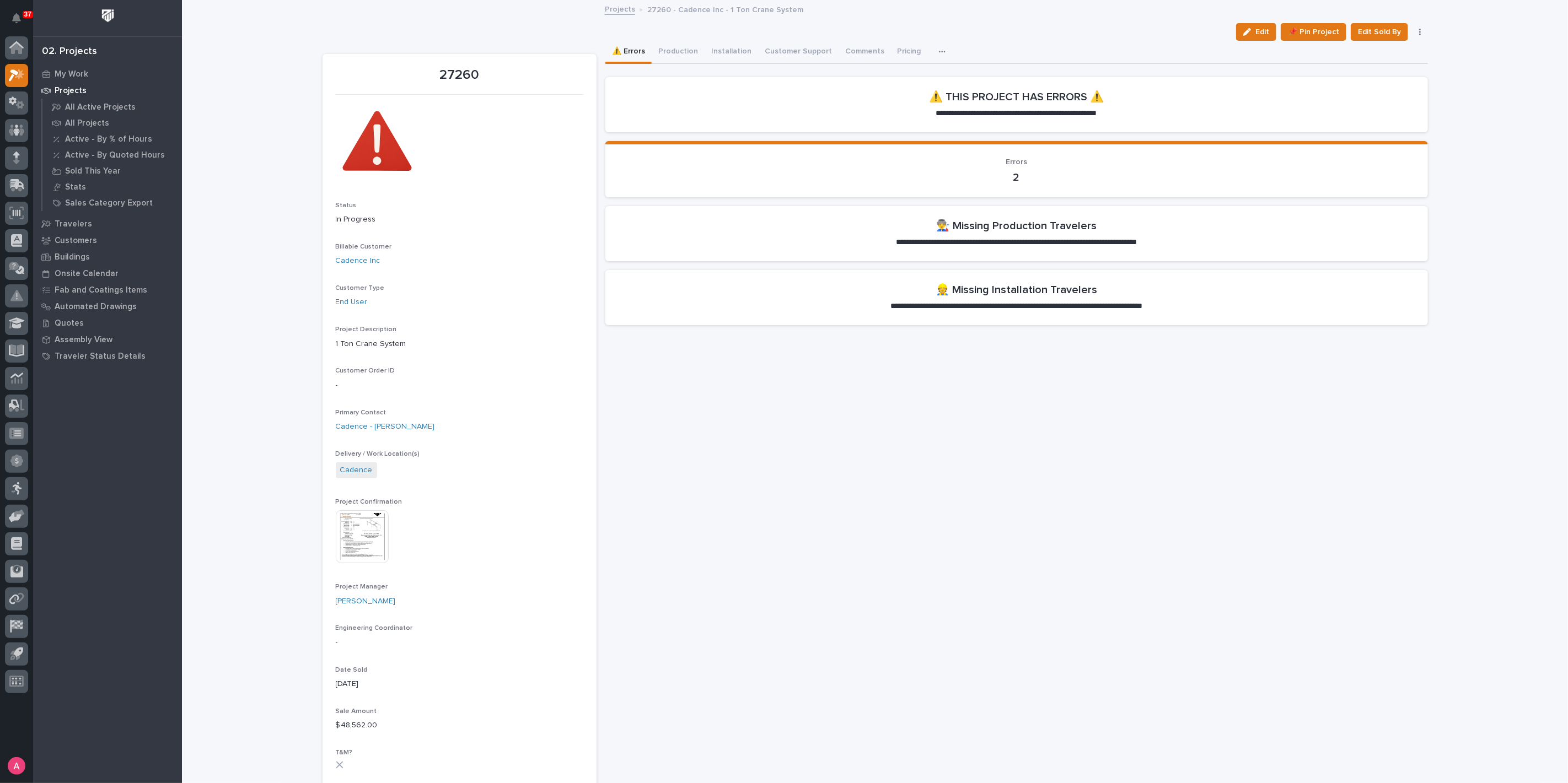
click at [933, 654] on div "**********" at bounding box center [1017, 746] width 823 height 1411
click at [679, 54] on button "Production" at bounding box center [678, 52] width 53 height 23
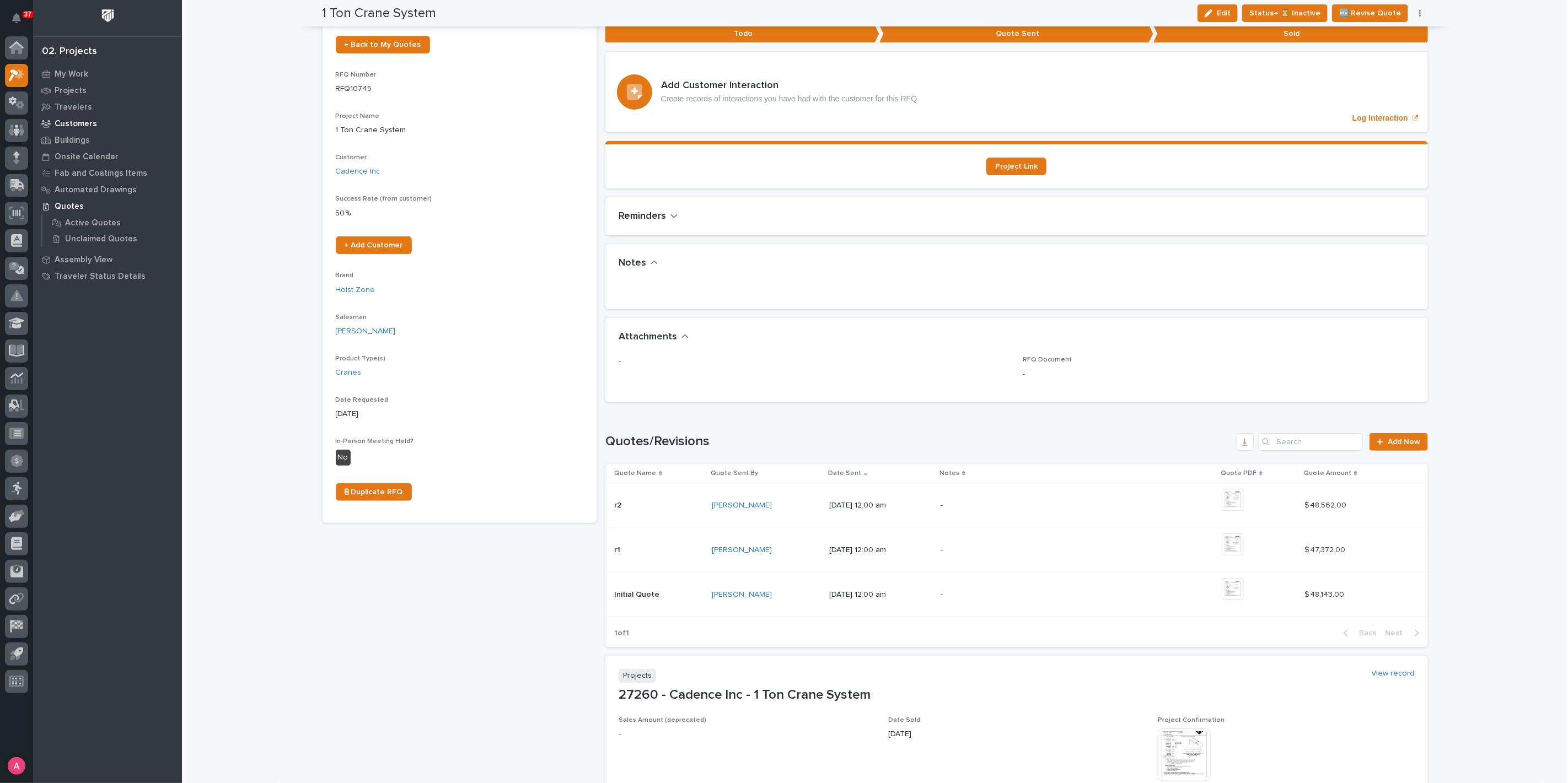
scroll to position [61, 0]
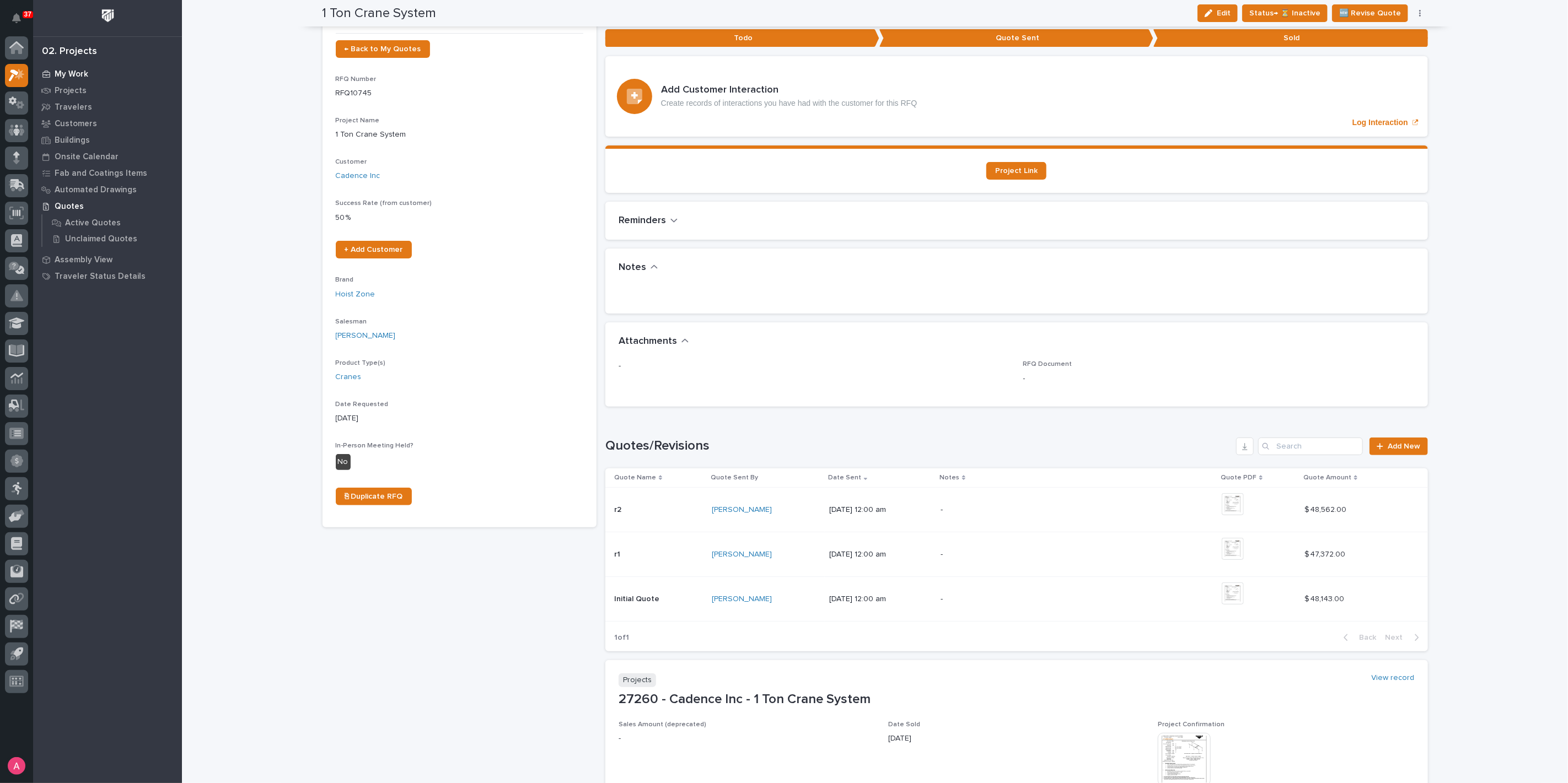
click at [72, 74] on p "My Work" at bounding box center [71, 74] width 33 height 10
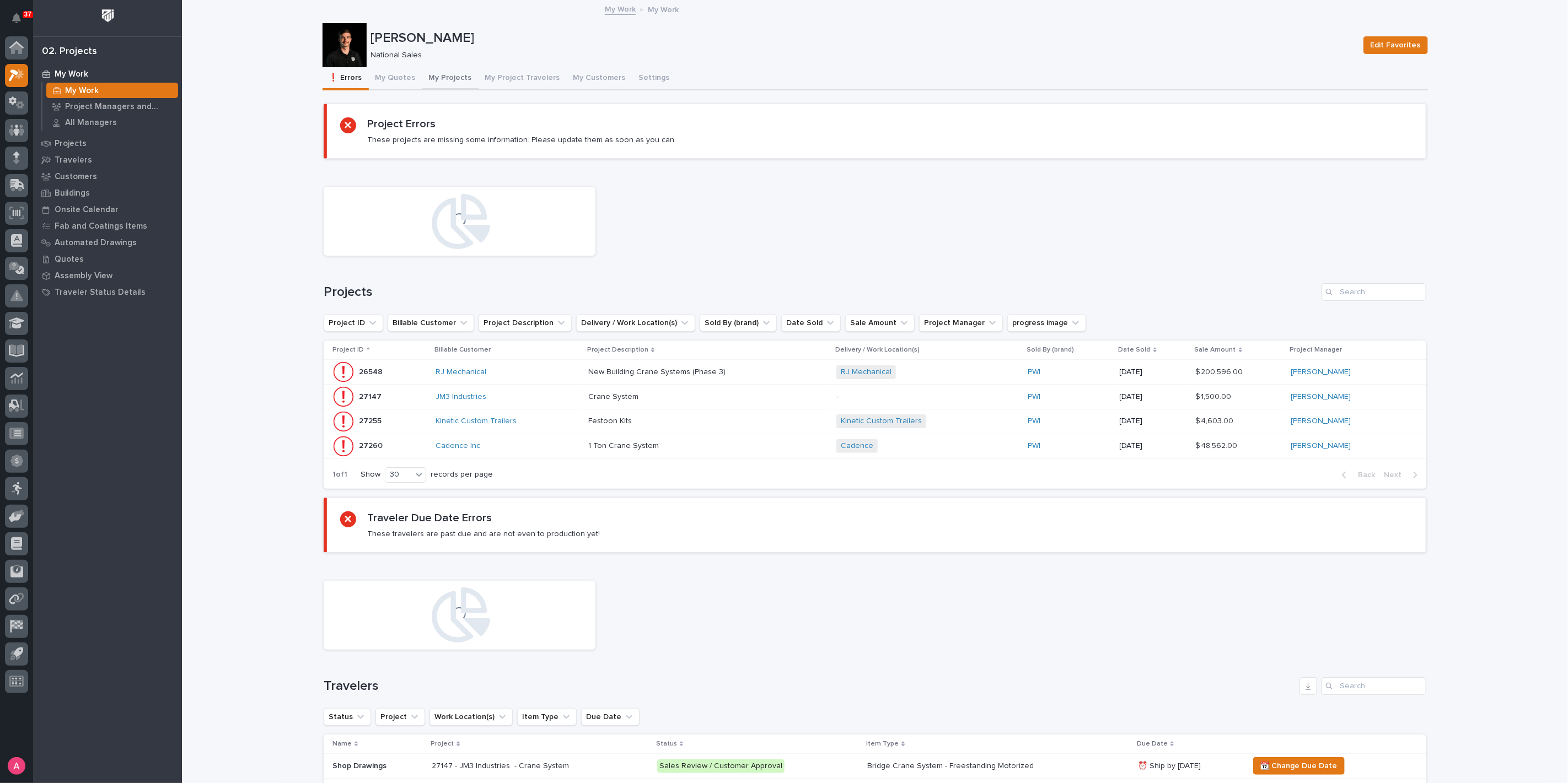
click at [426, 73] on button "My Projects" at bounding box center [451, 79] width 56 height 23
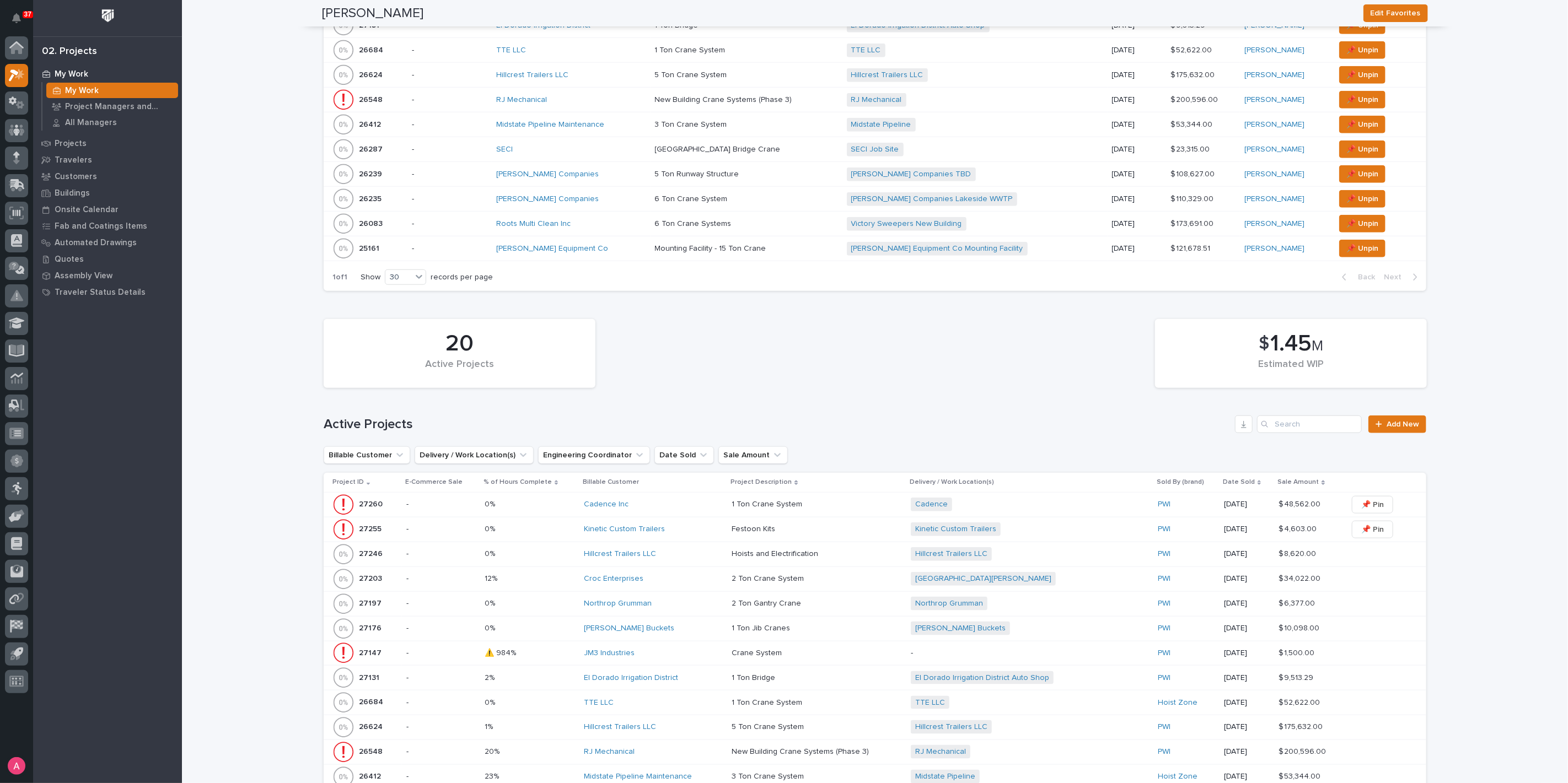
scroll to position [857, 0]
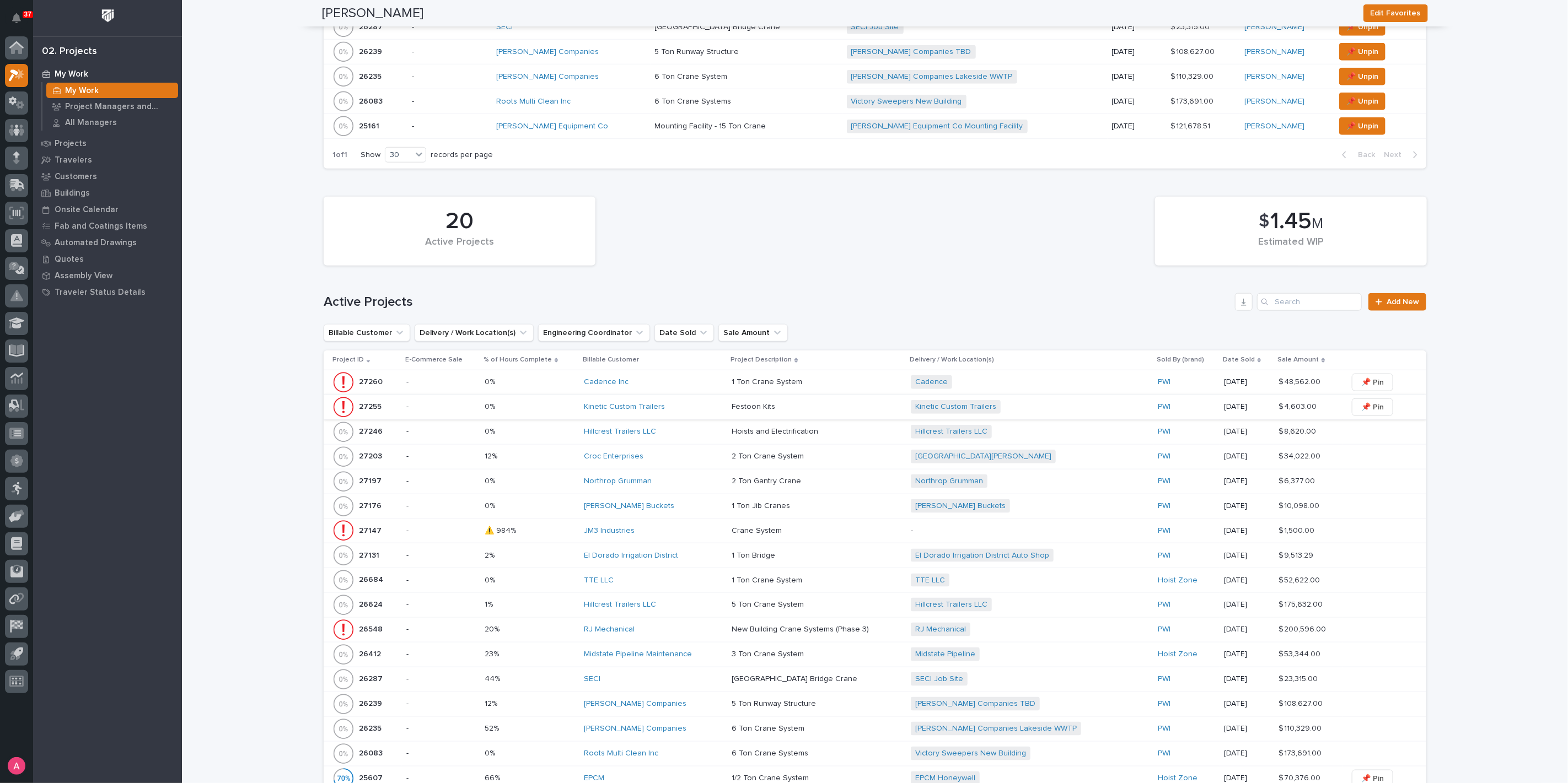
click at [1371, 401] on span "📌 Pin" at bounding box center [1372, 407] width 22 height 13
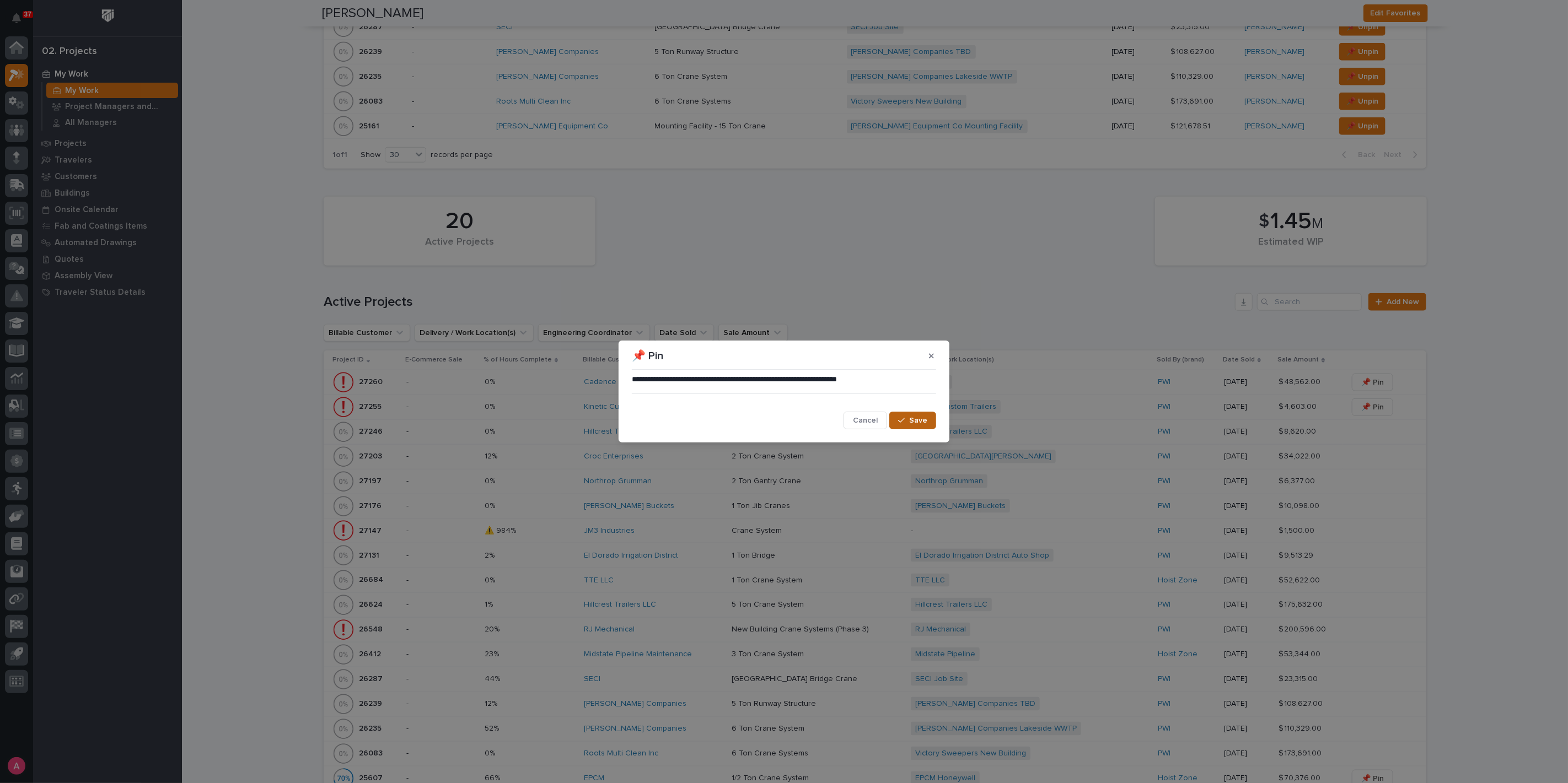
click at [934, 418] on button "Save" at bounding box center [913, 420] width 47 height 18
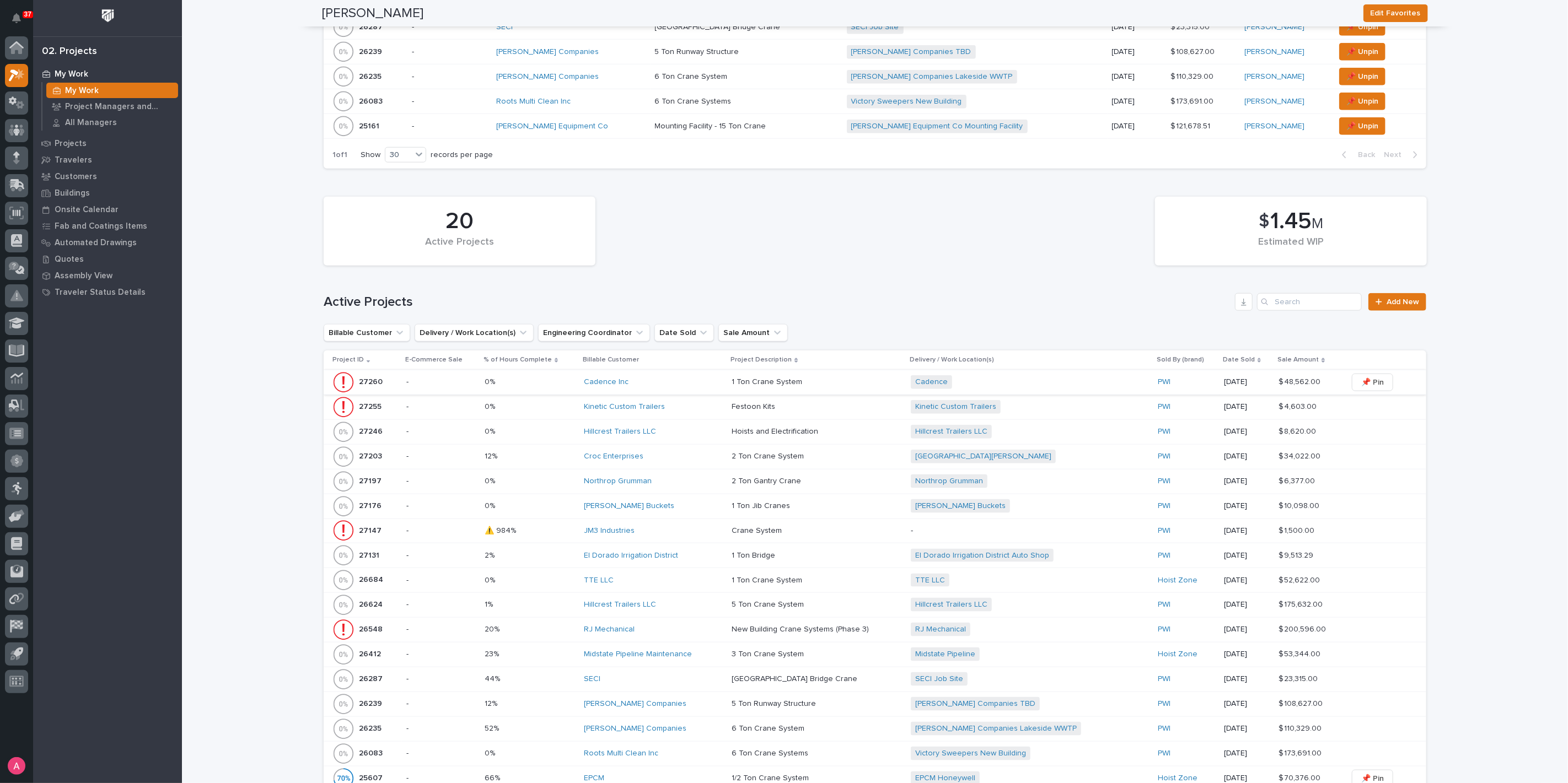
click at [1366, 376] on span "📌 Pin" at bounding box center [1372, 382] width 22 height 13
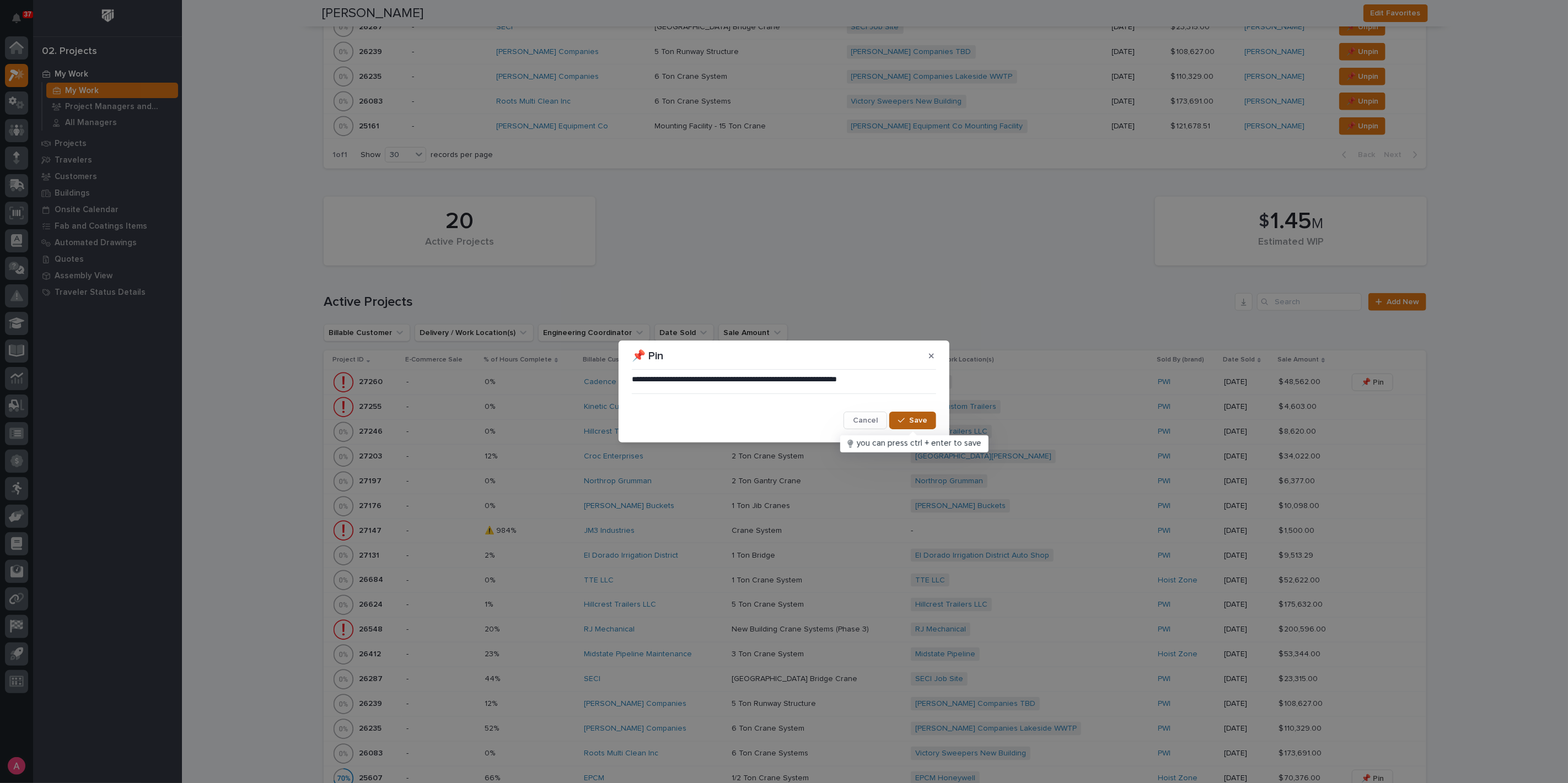
click at [928, 417] on button "Save" at bounding box center [913, 420] width 47 height 18
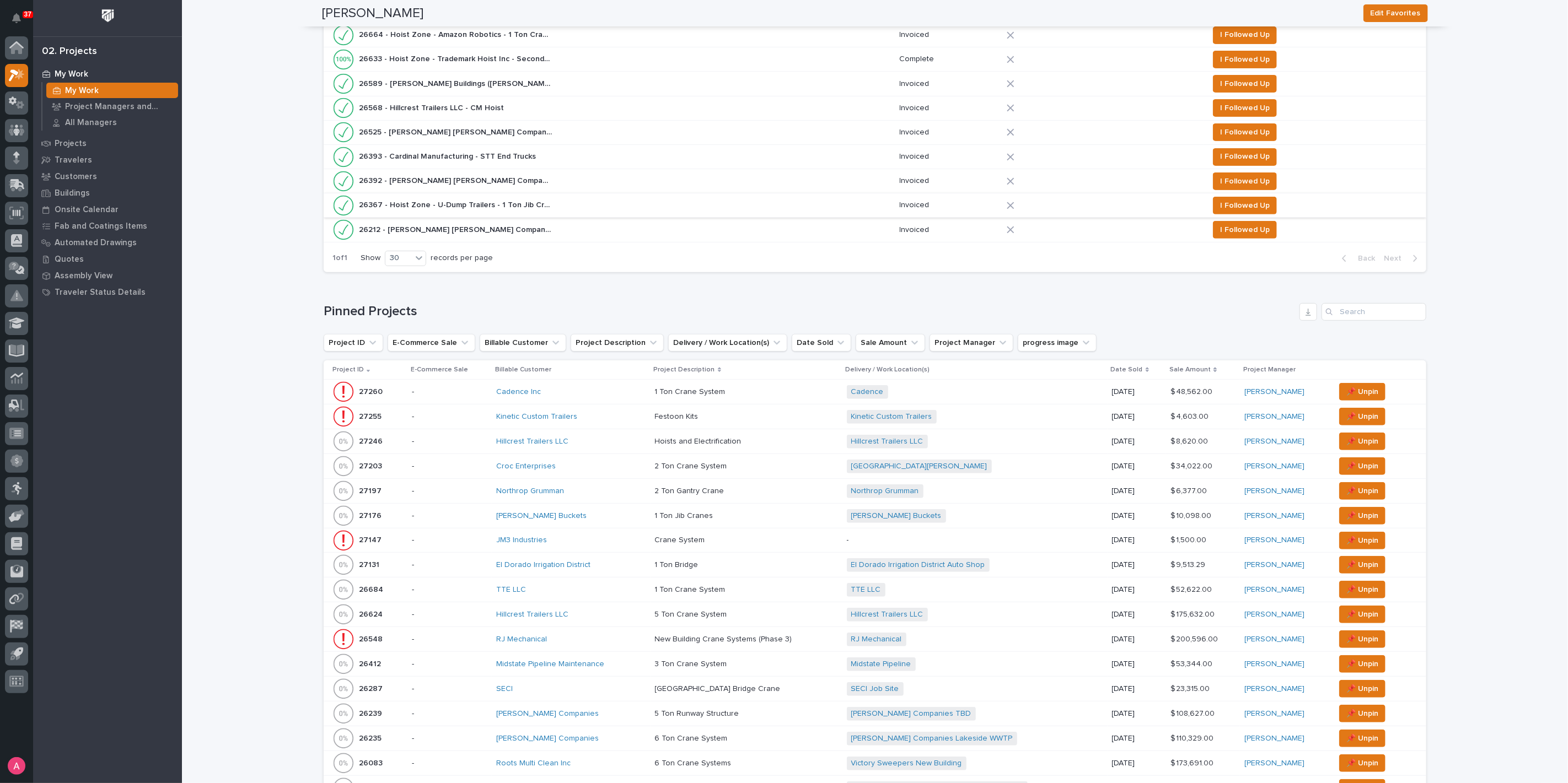
scroll to position [367, 0]
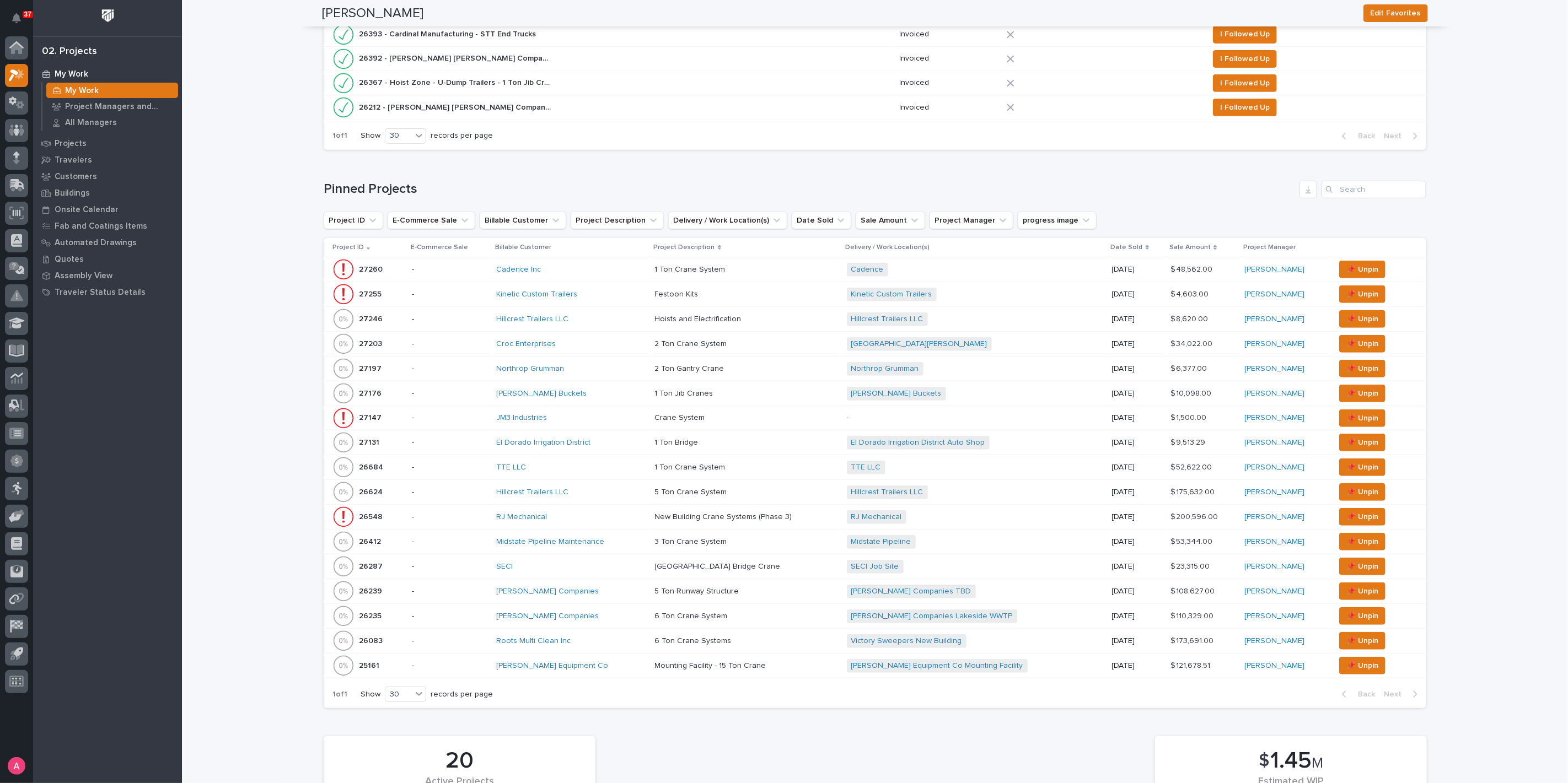
click at [609, 323] on div "Hillcrest Trailers LLC" at bounding box center [571, 319] width 150 height 18
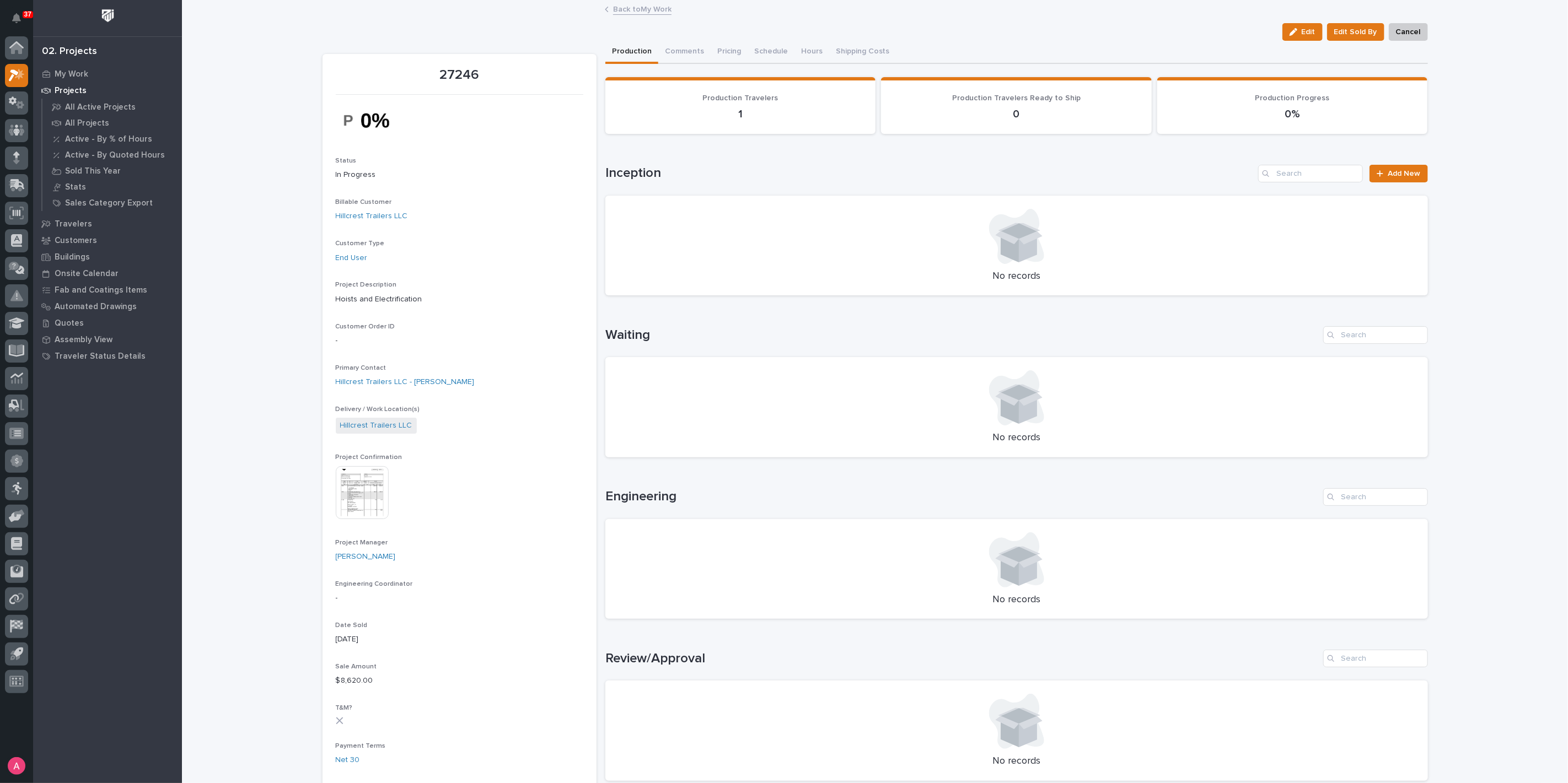
click at [619, 8] on link "Back to My Work" at bounding box center [642, 8] width 58 height 12
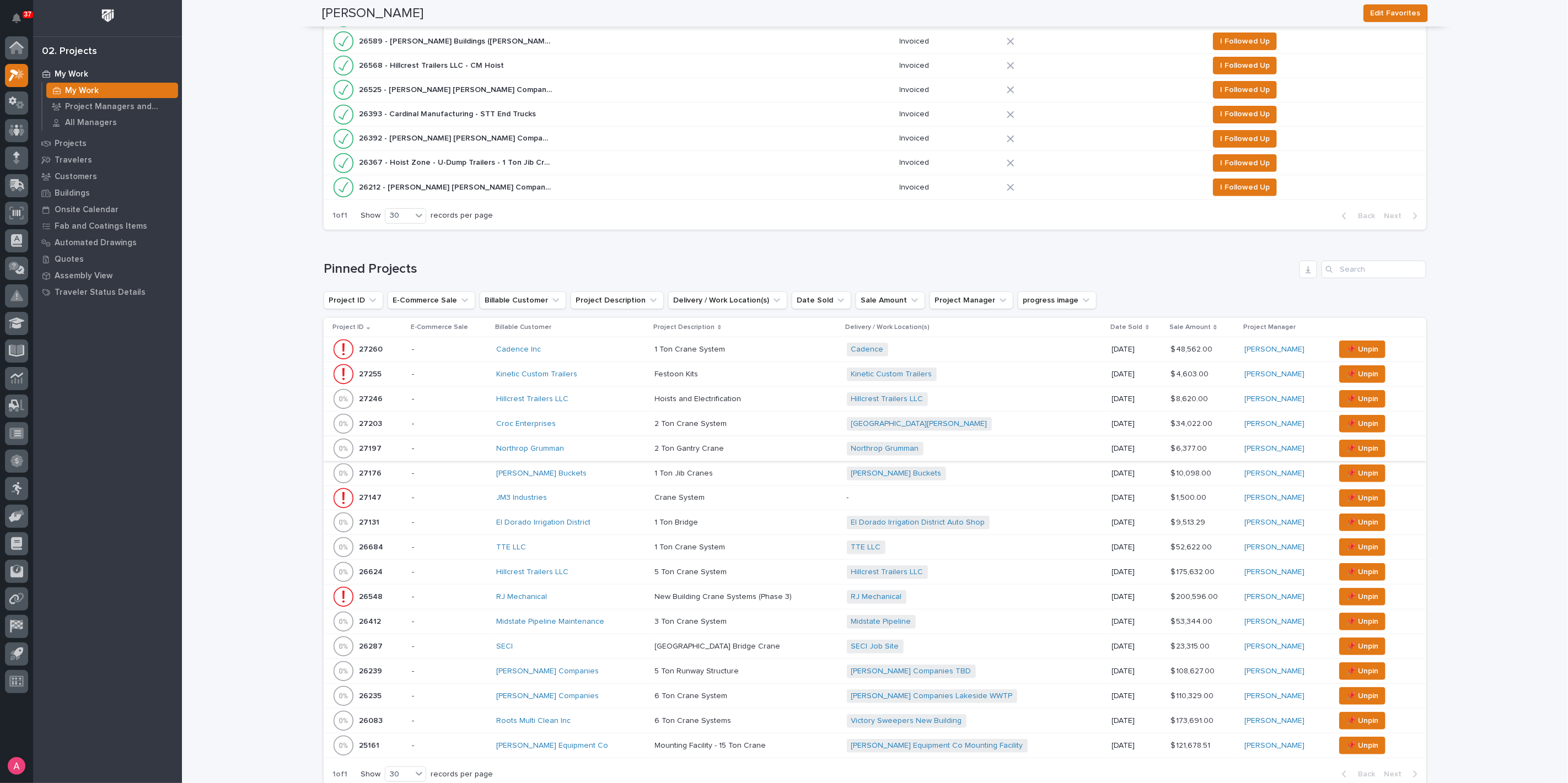
scroll to position [306, 0]
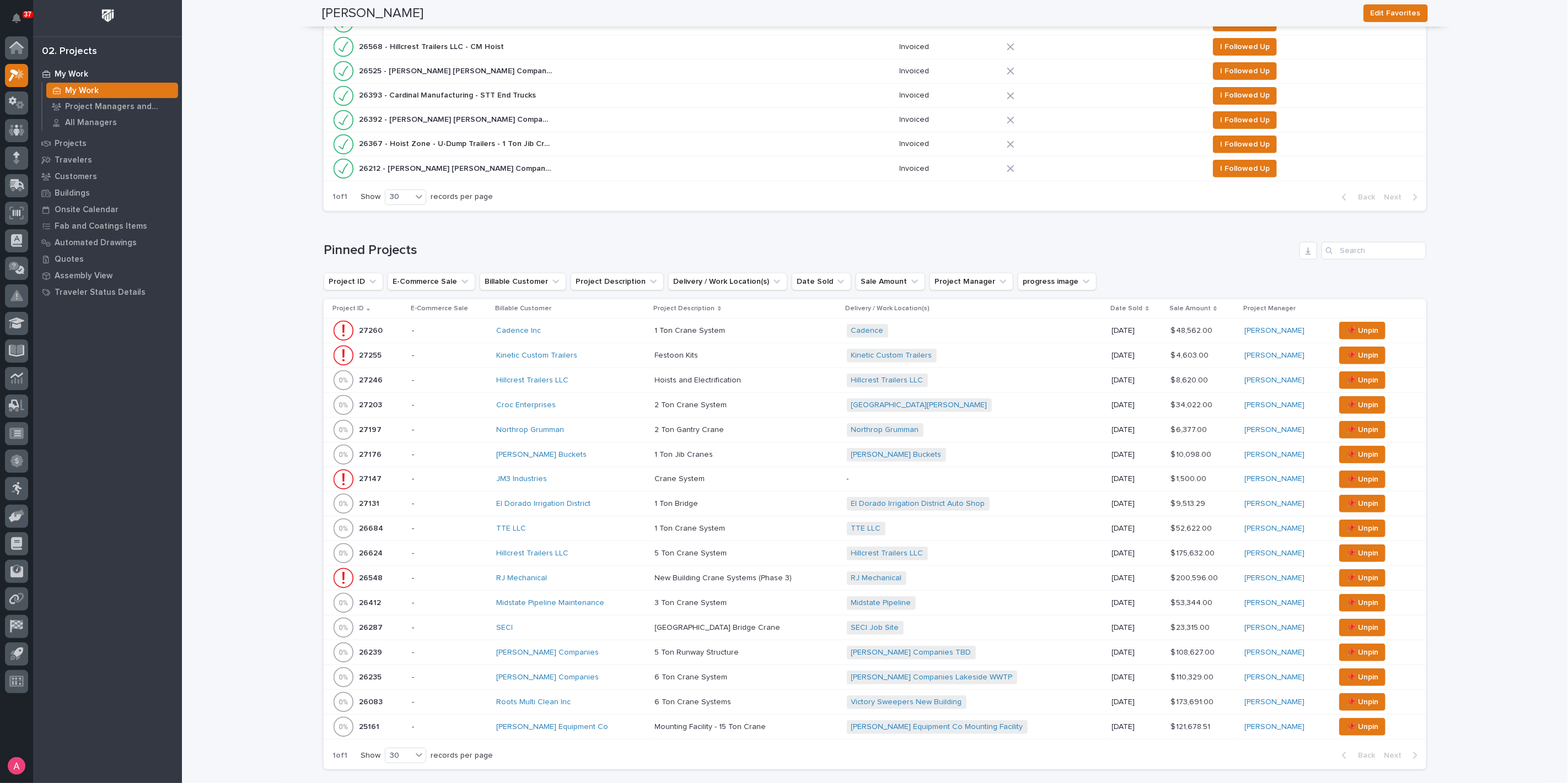
click at [602, 453] on div "Stout Buckets" at bounding box center [571, 455] width 150 height 9
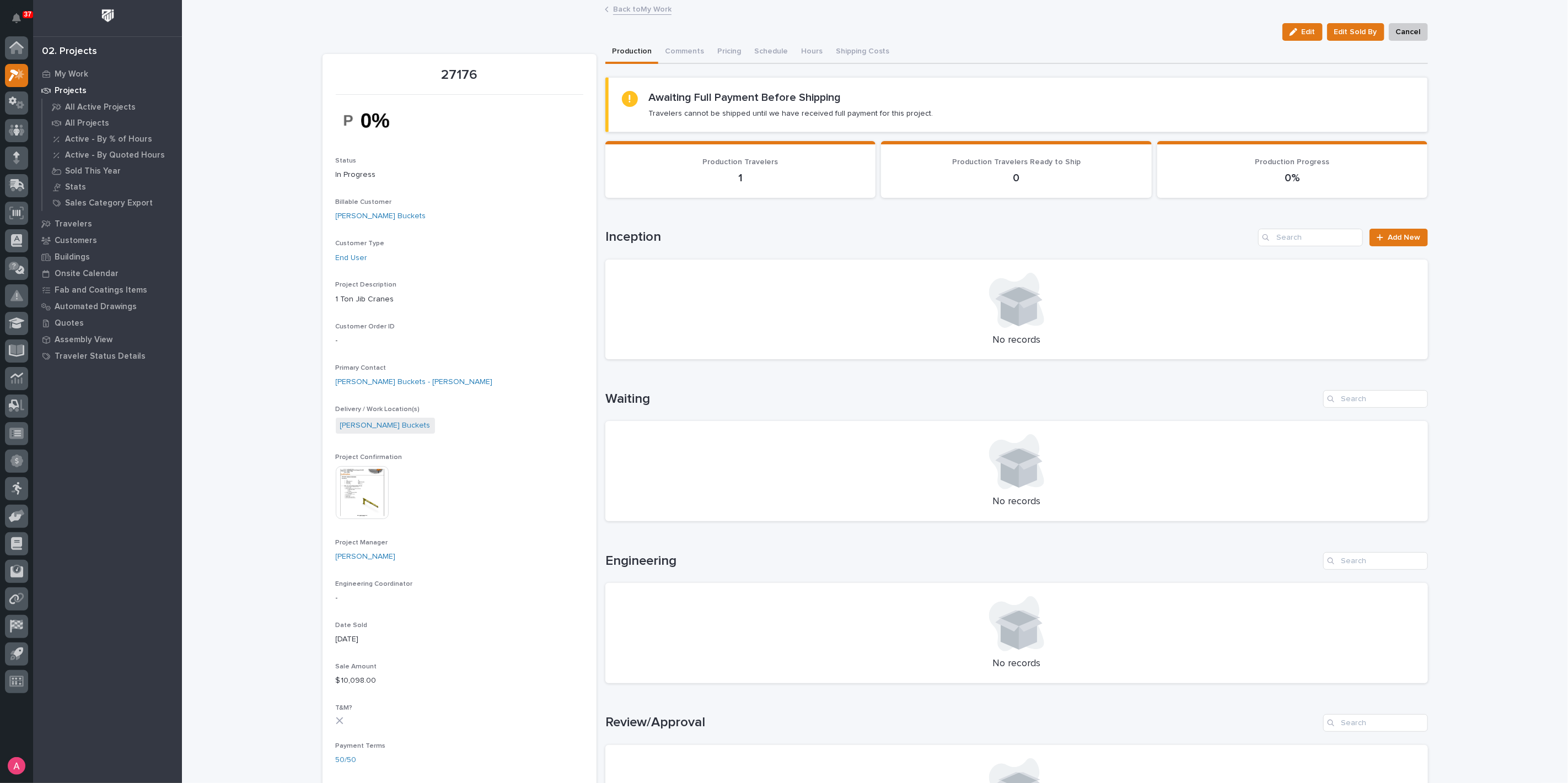
click at [636, 9] on link "Back to My Work" at bounding box center [642, 8] width 58 height 12
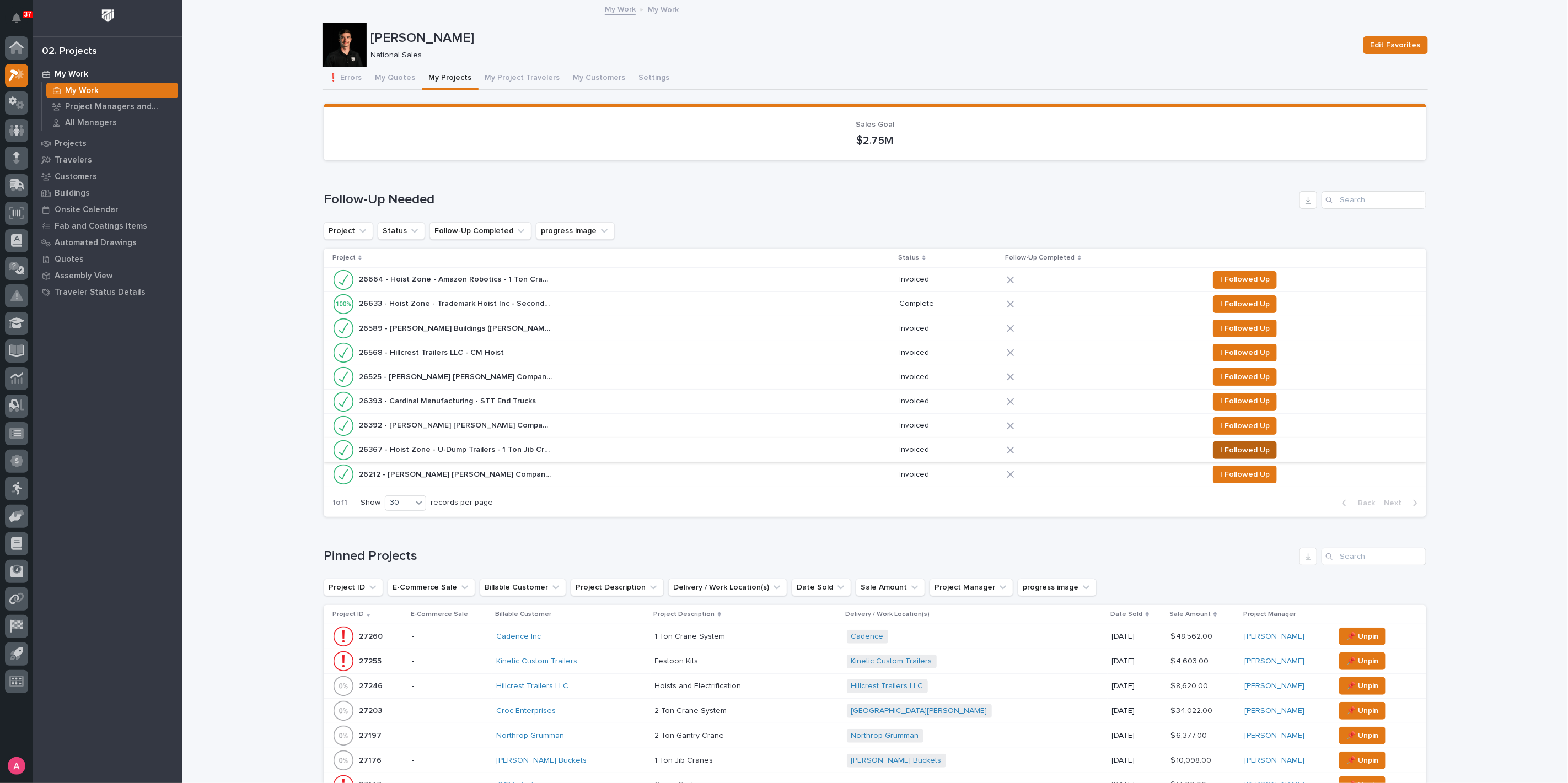
click at [1230, 444] on span "I Followed Up" at bounding box center [1245, 451] width 50 height 13
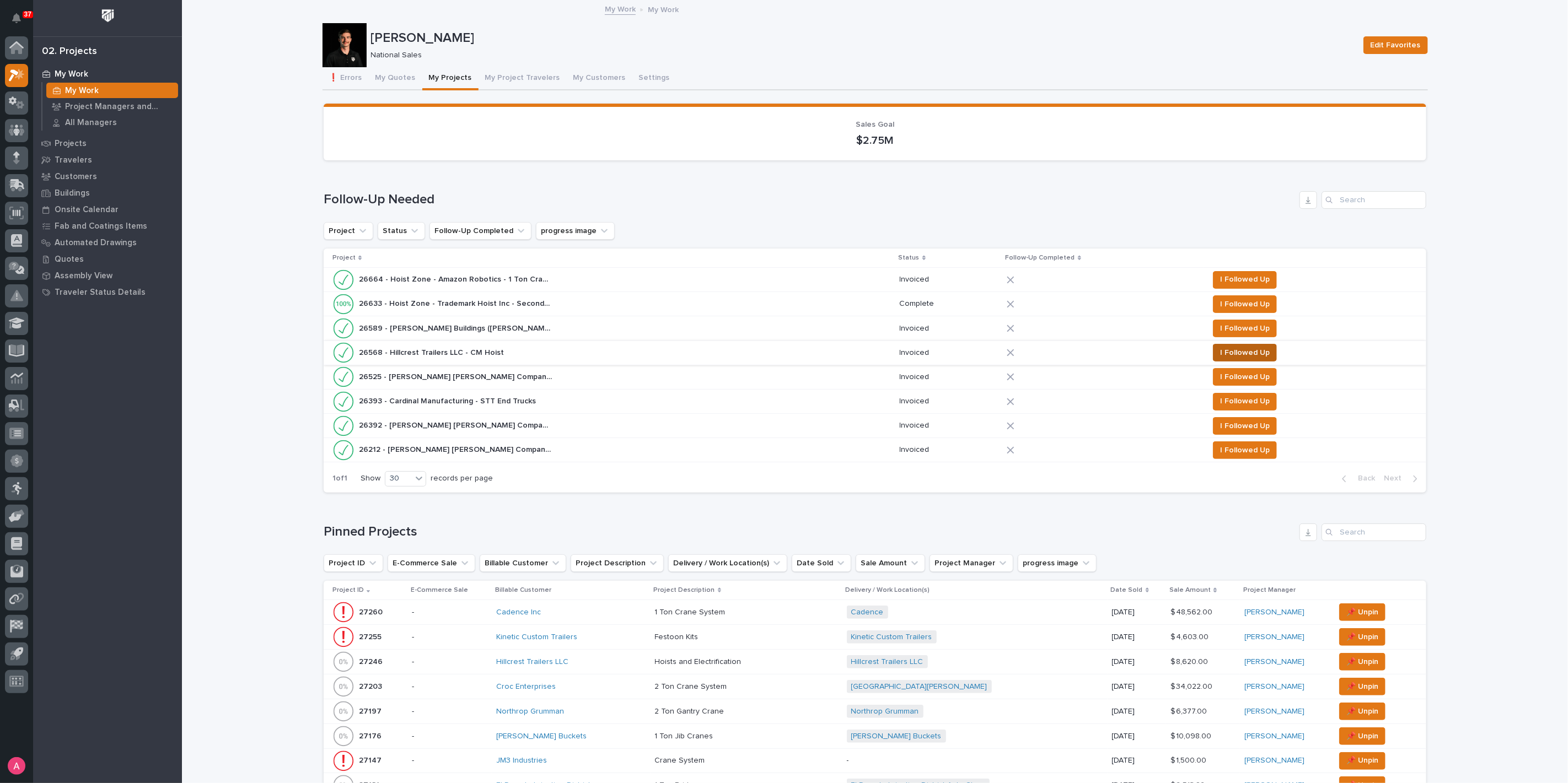
click at [1257, 356] on span "I Followed Up" at bounding box center [1245, 353] width 50 height 13
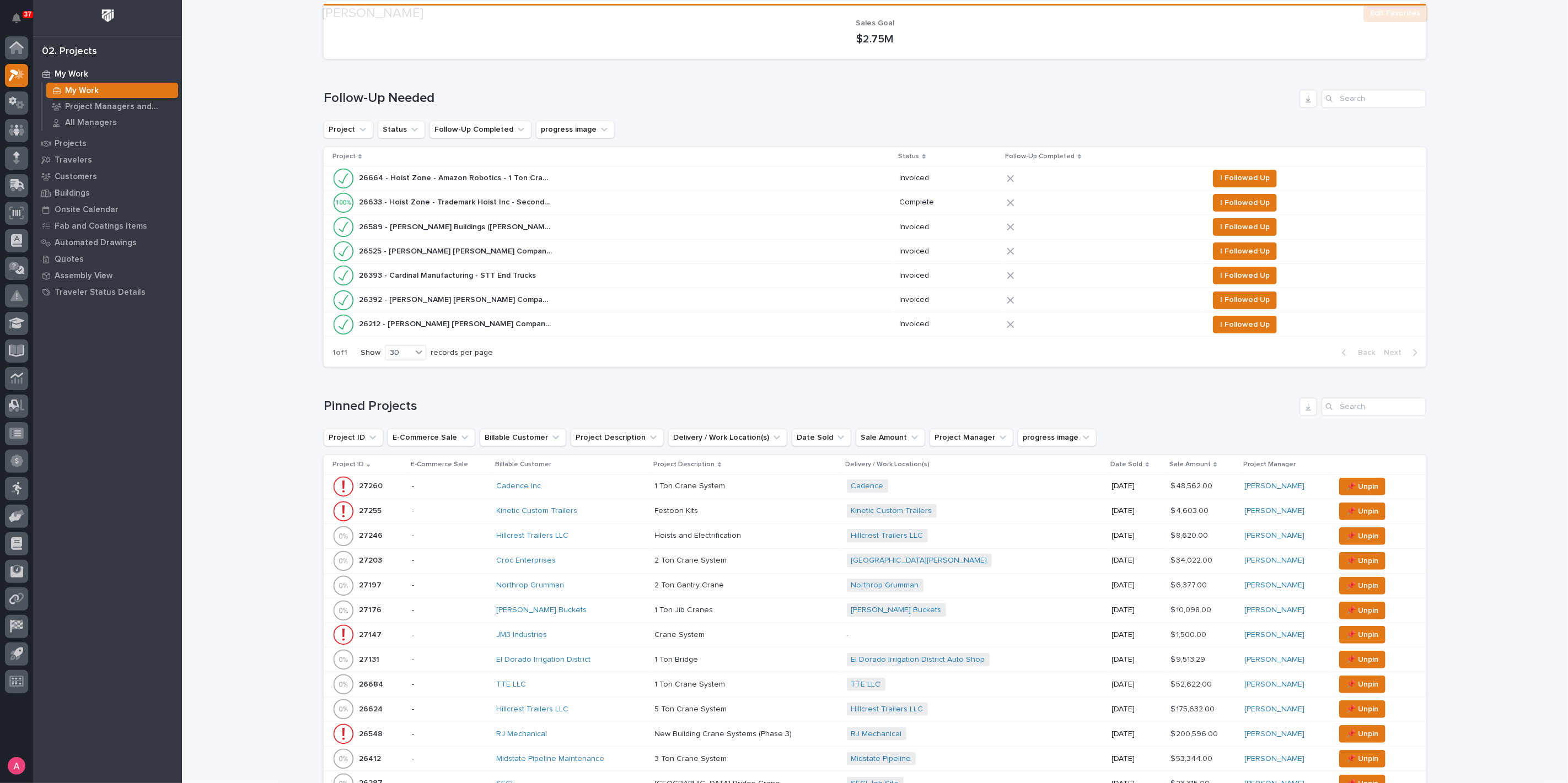
scroll to position [245, 0]
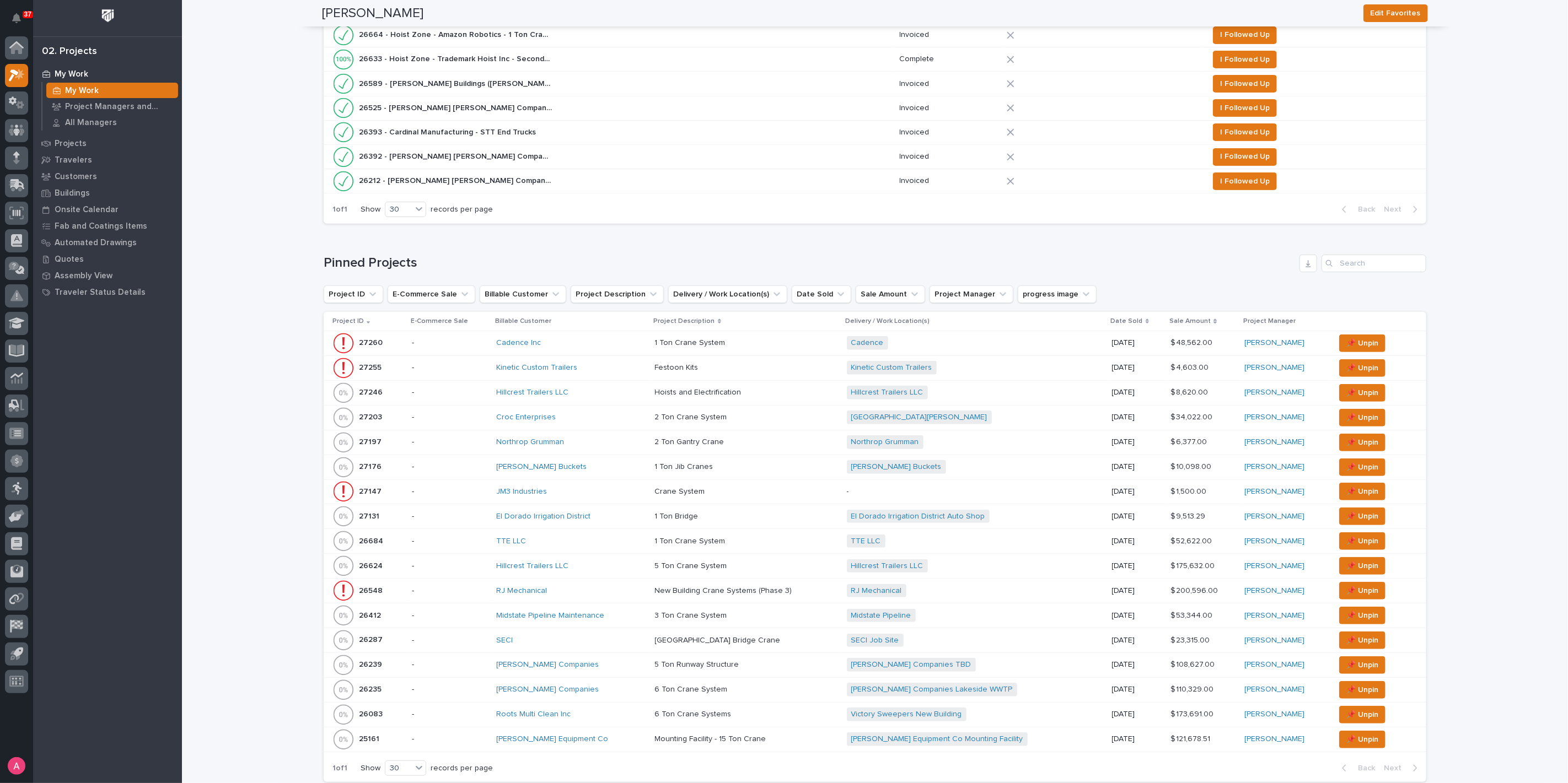
click at [615, 561] on div "Hillcrest Trailers LLC" at bounding box center [571, 566] width 150 height 9
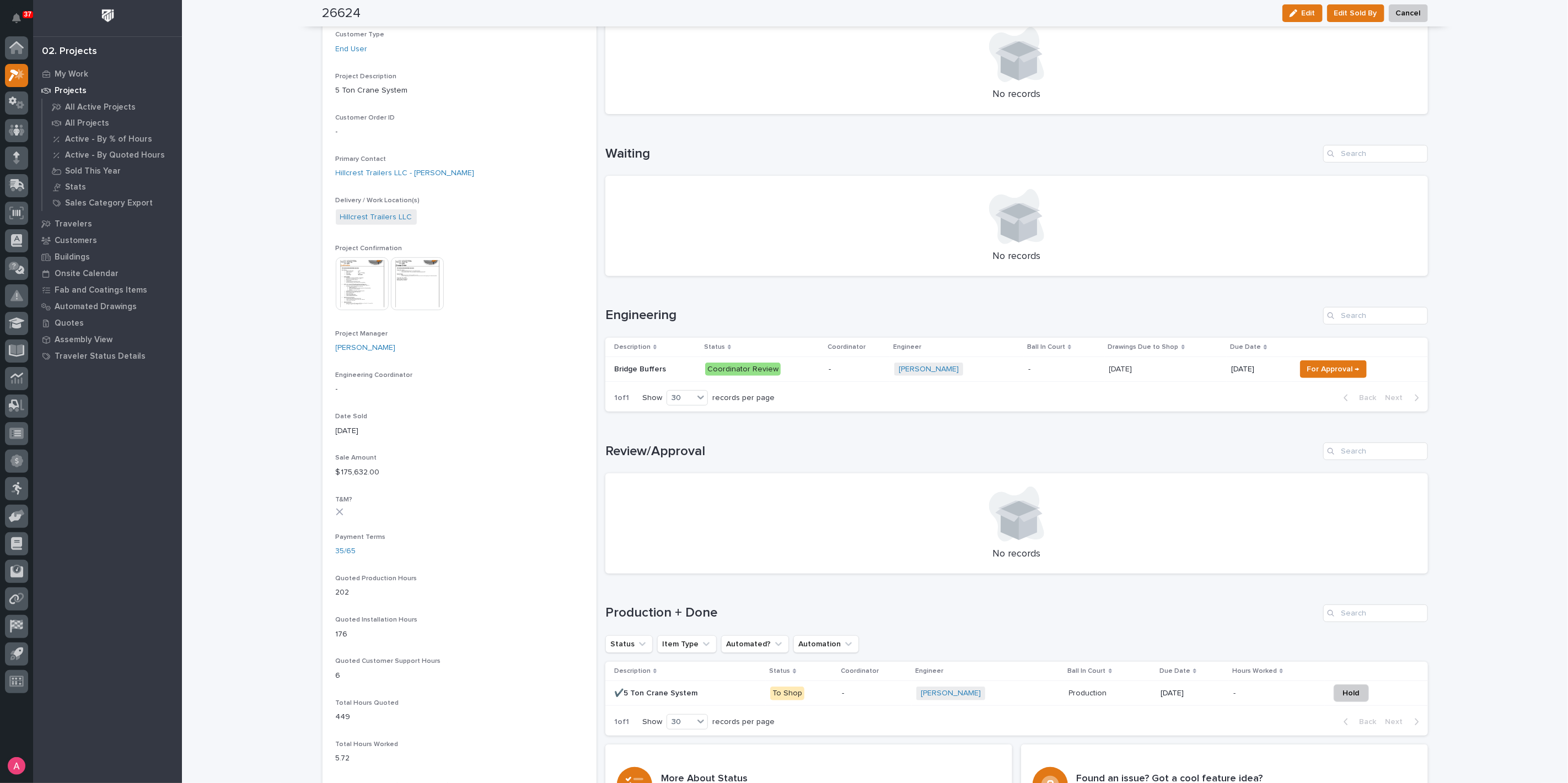
scroll to position [367, 0]
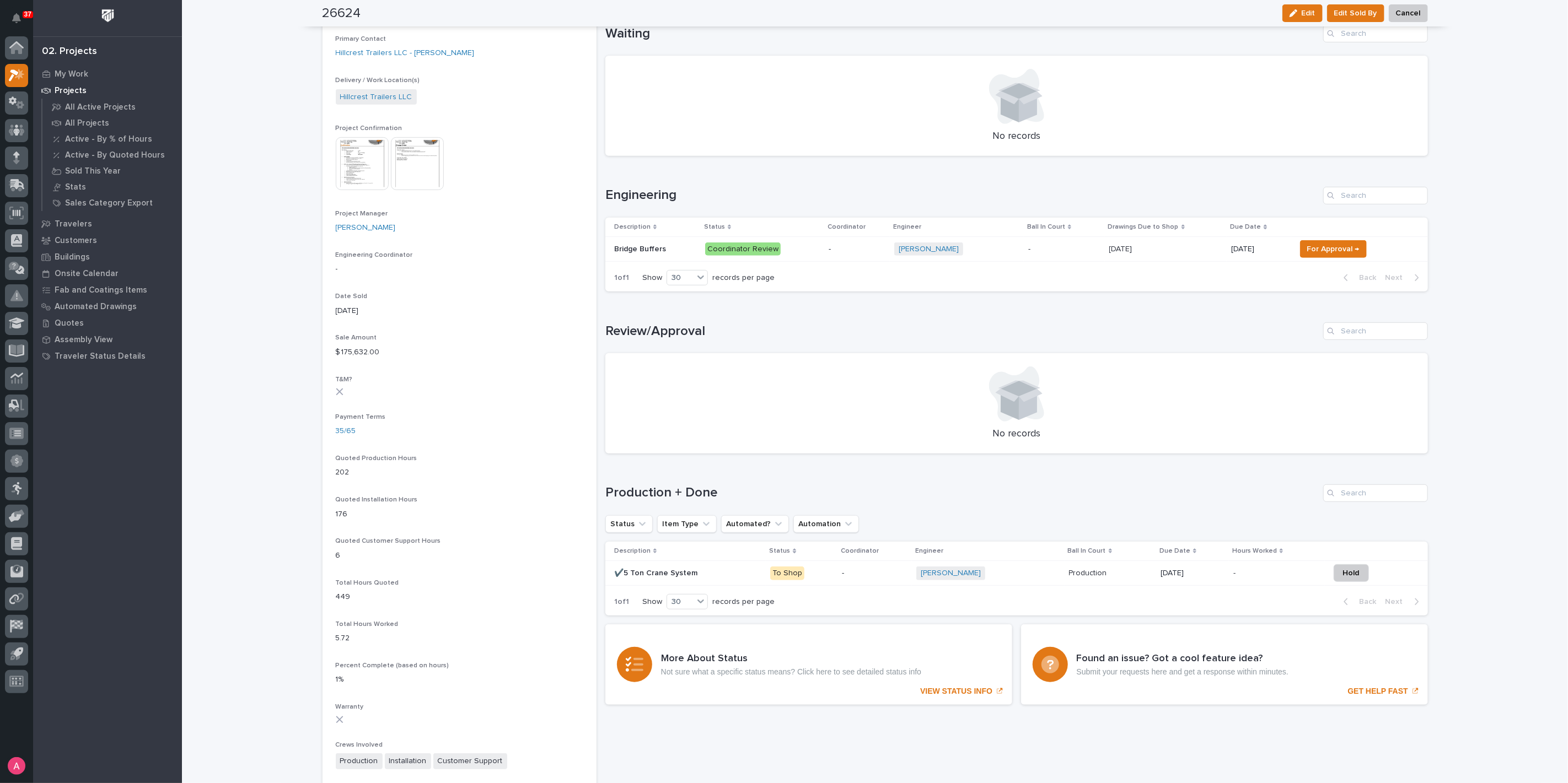
click at [716, 572] on p at bounding box center [688, 573] width 148 height 9
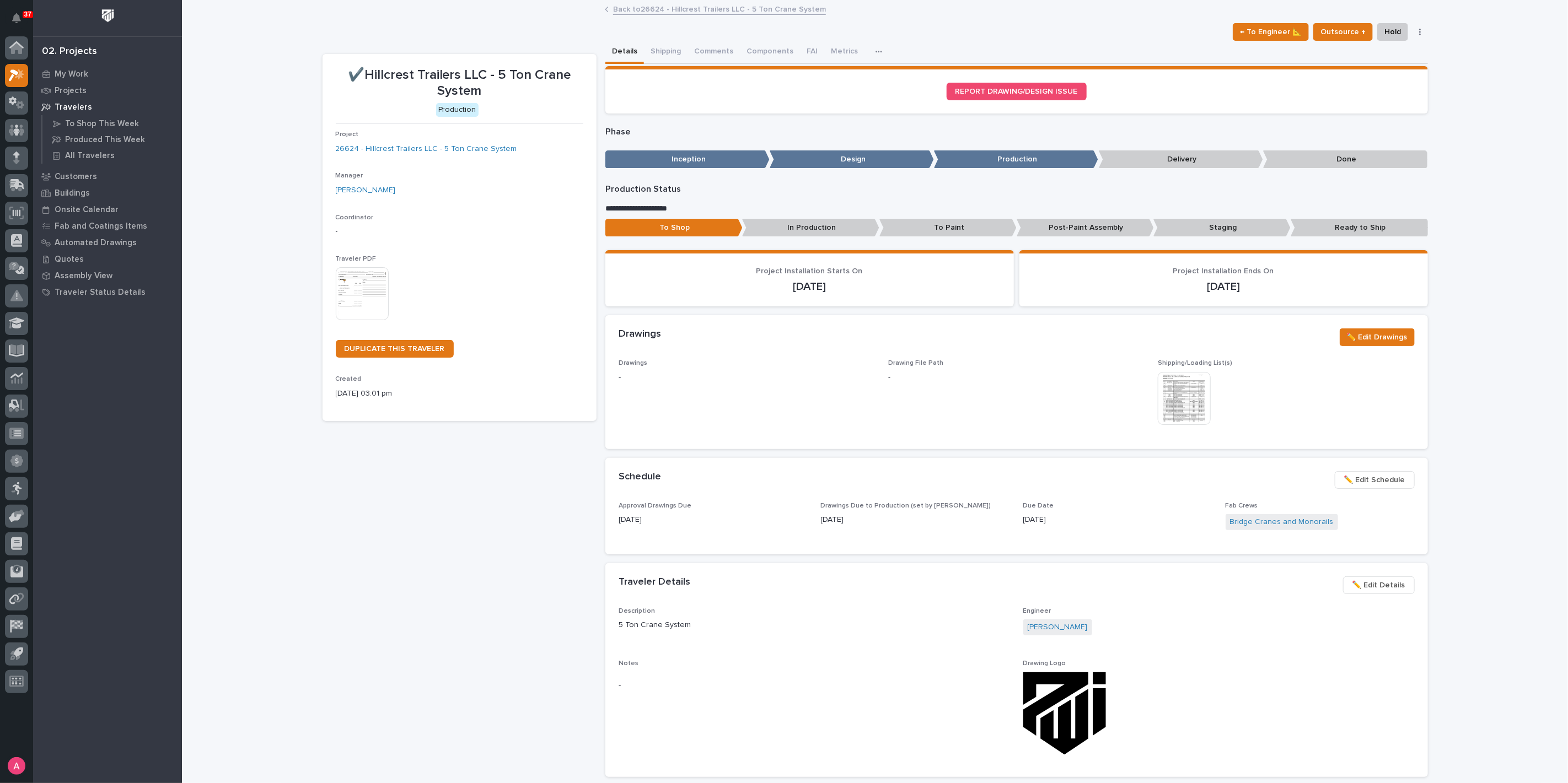
click at [646, 9] on link "Back to 26624 - Hillcrest Trailers LLC - 5 Ton Crane System" at bounding box center [720, 8] width 213 height 12
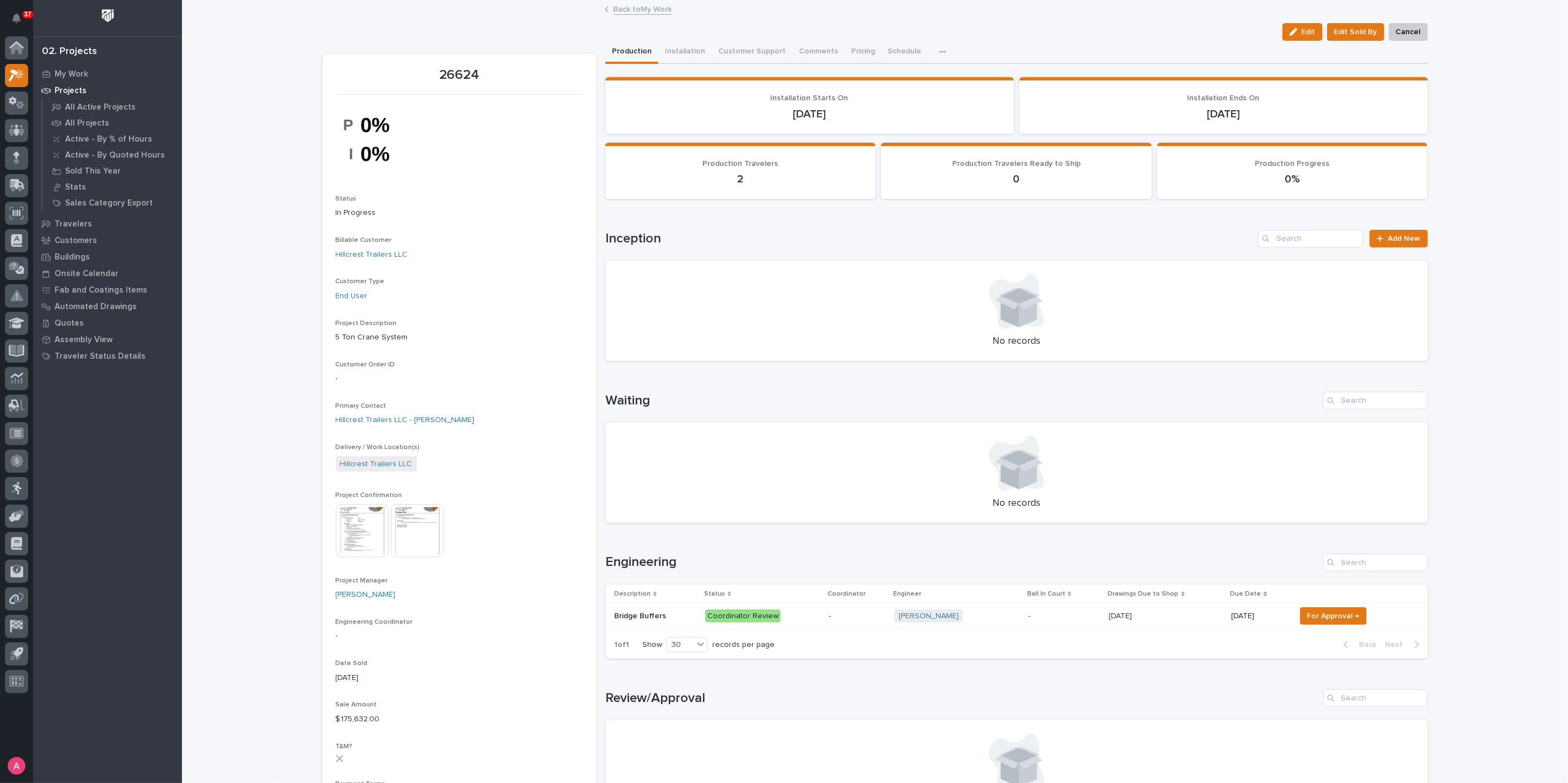
click at [627, 8] on link "Back to My Work" at bounding box center [642, 8] width 58 height 12
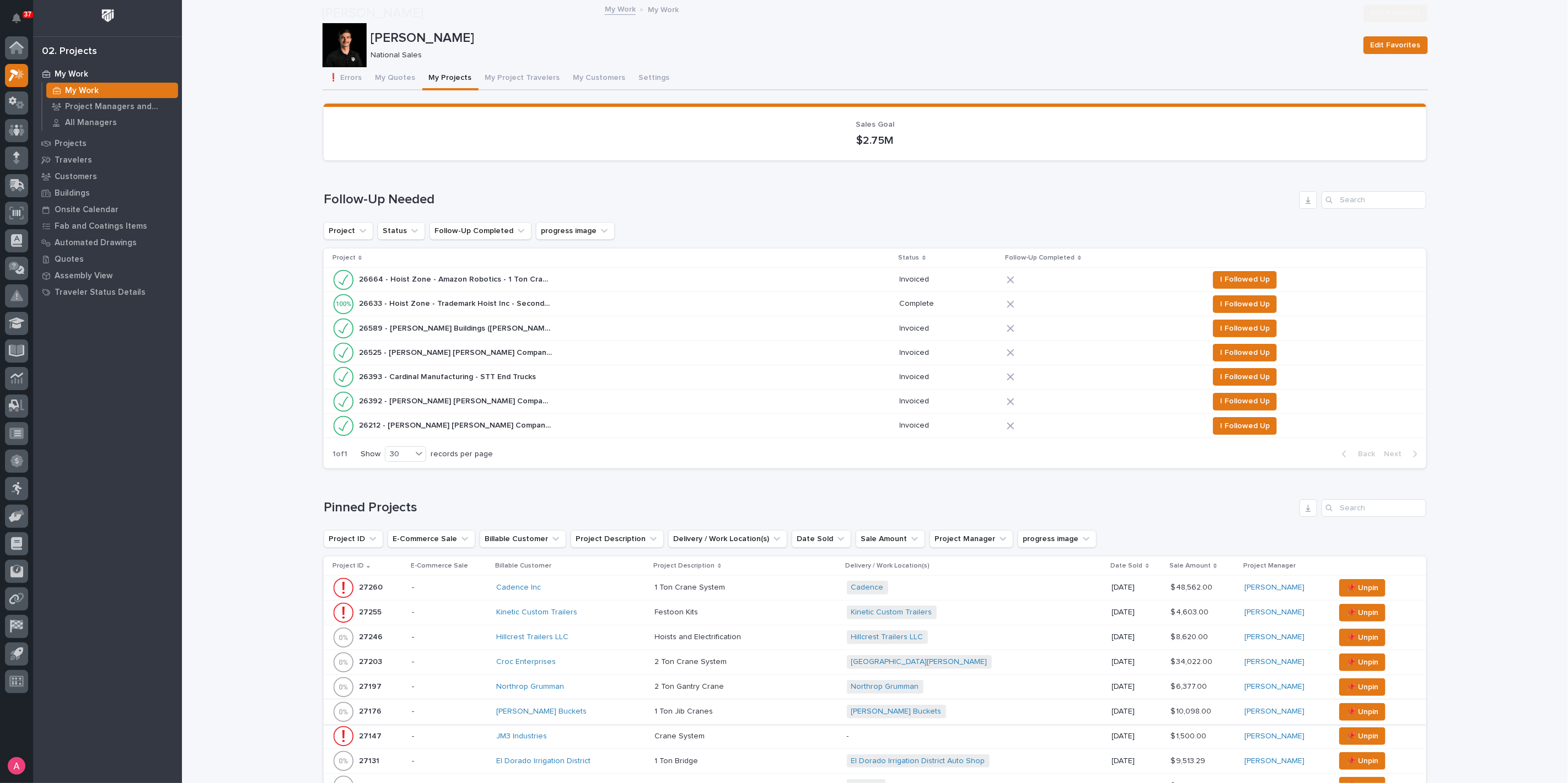
scroll to position [306, 0]
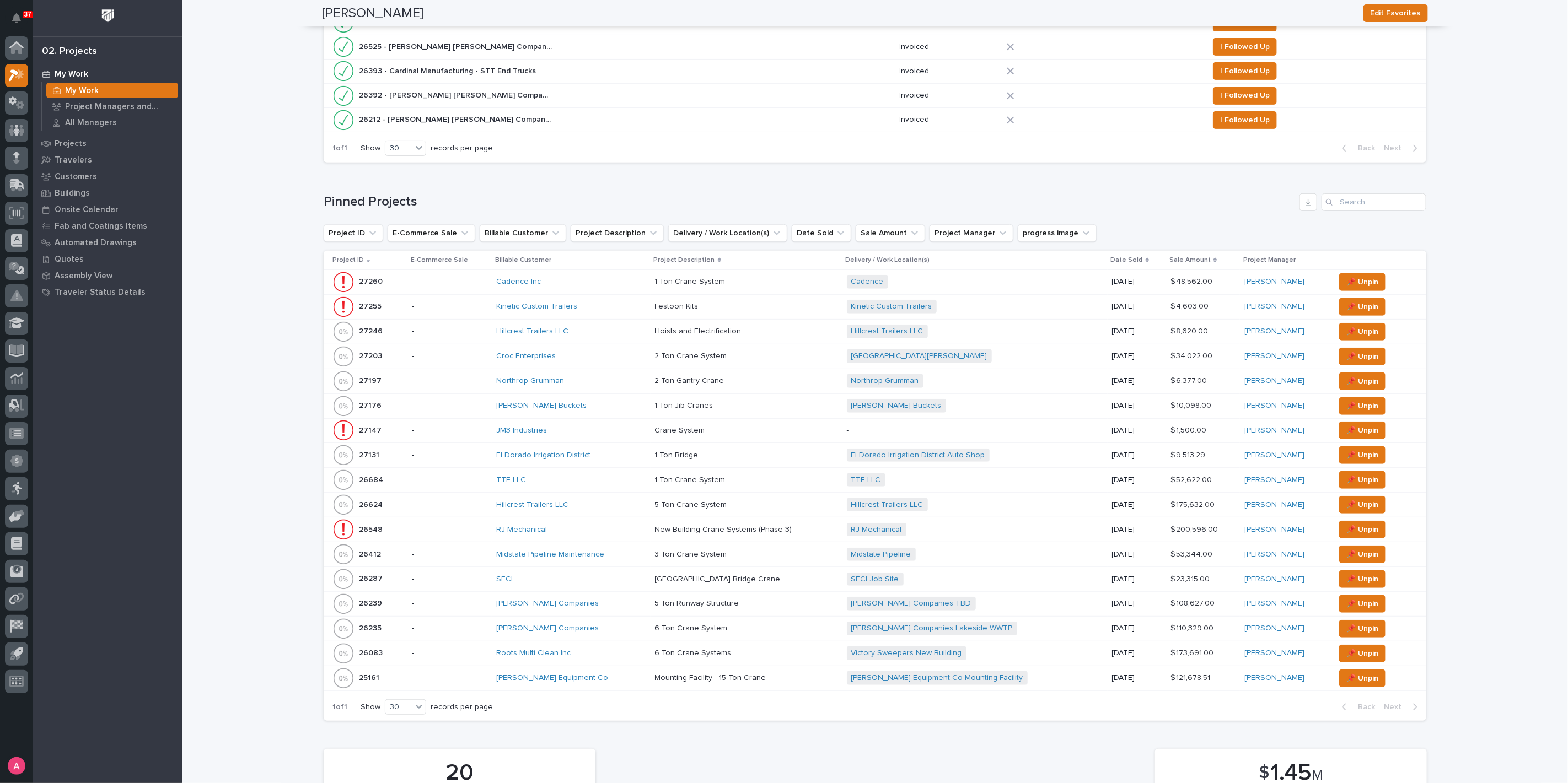
click at [653, 555] on td "3 Ton Crane System 3 Ton Crane System" at bounding box center [747, 554] width 192 height 25
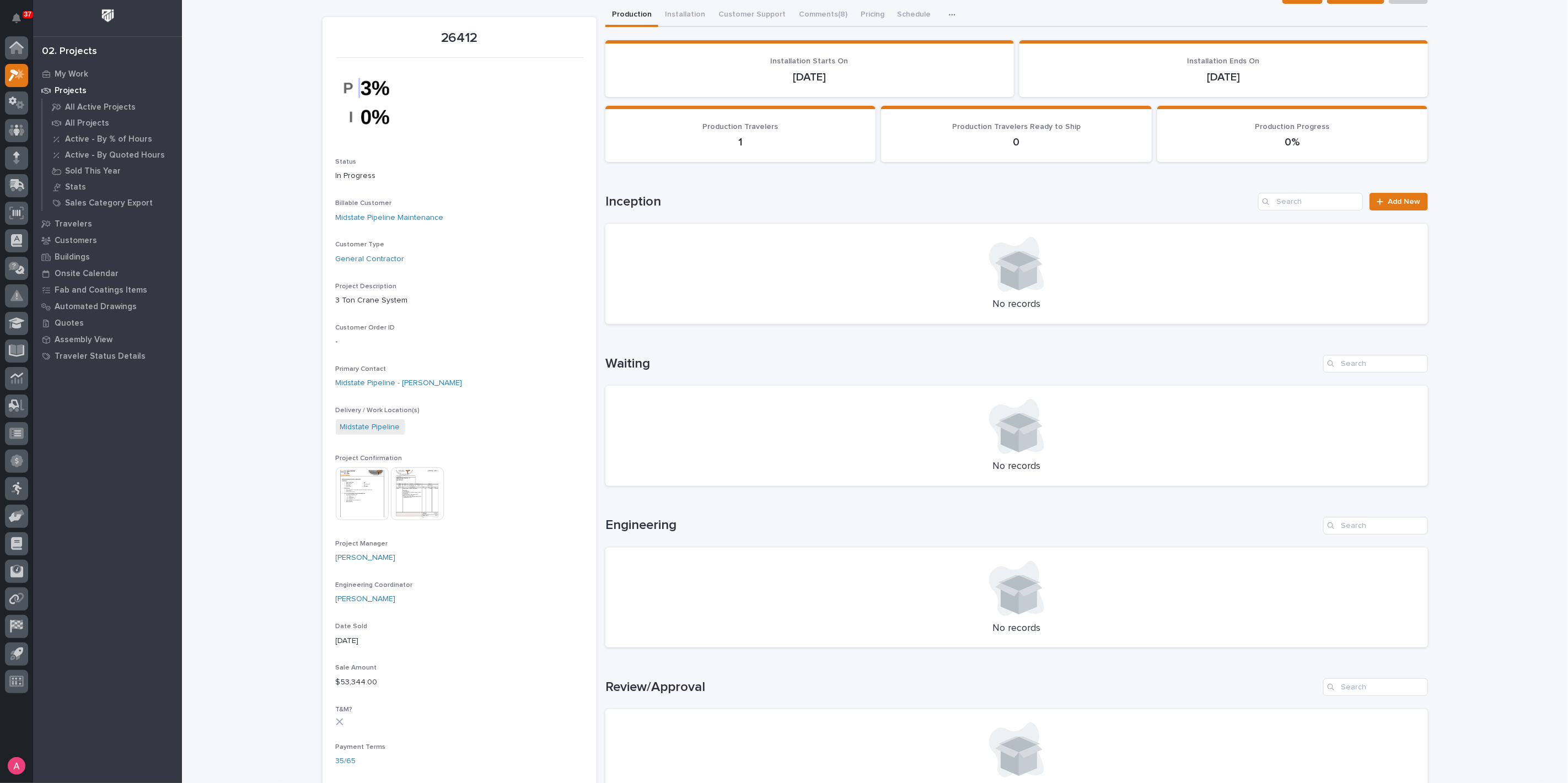
scroll to position [61, 0]
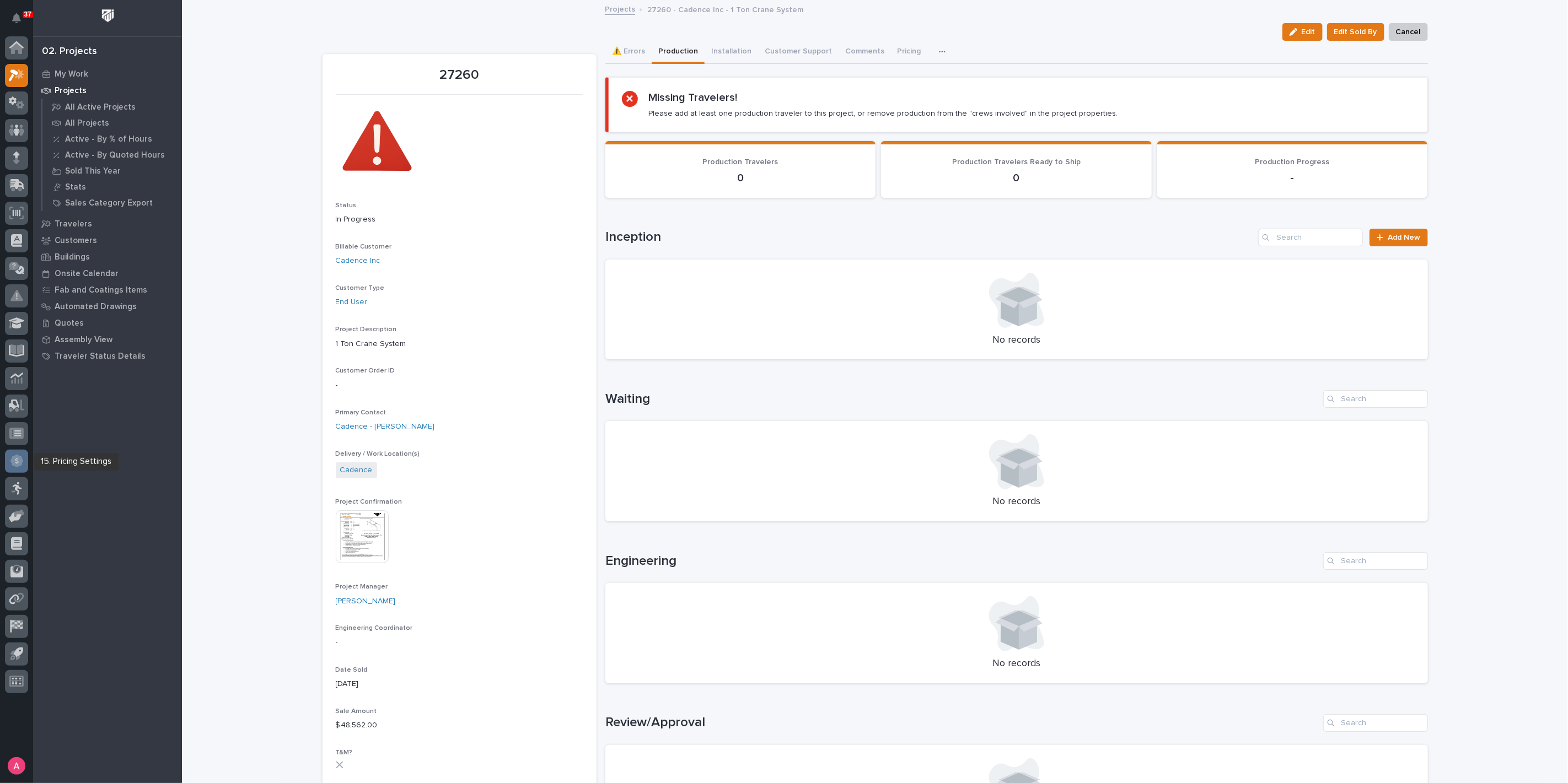
click at [22, 462] on icon at bounding box center [16, 460] width 12 height 12
